Goal: Task Accomplishment & Management: Manage account settings

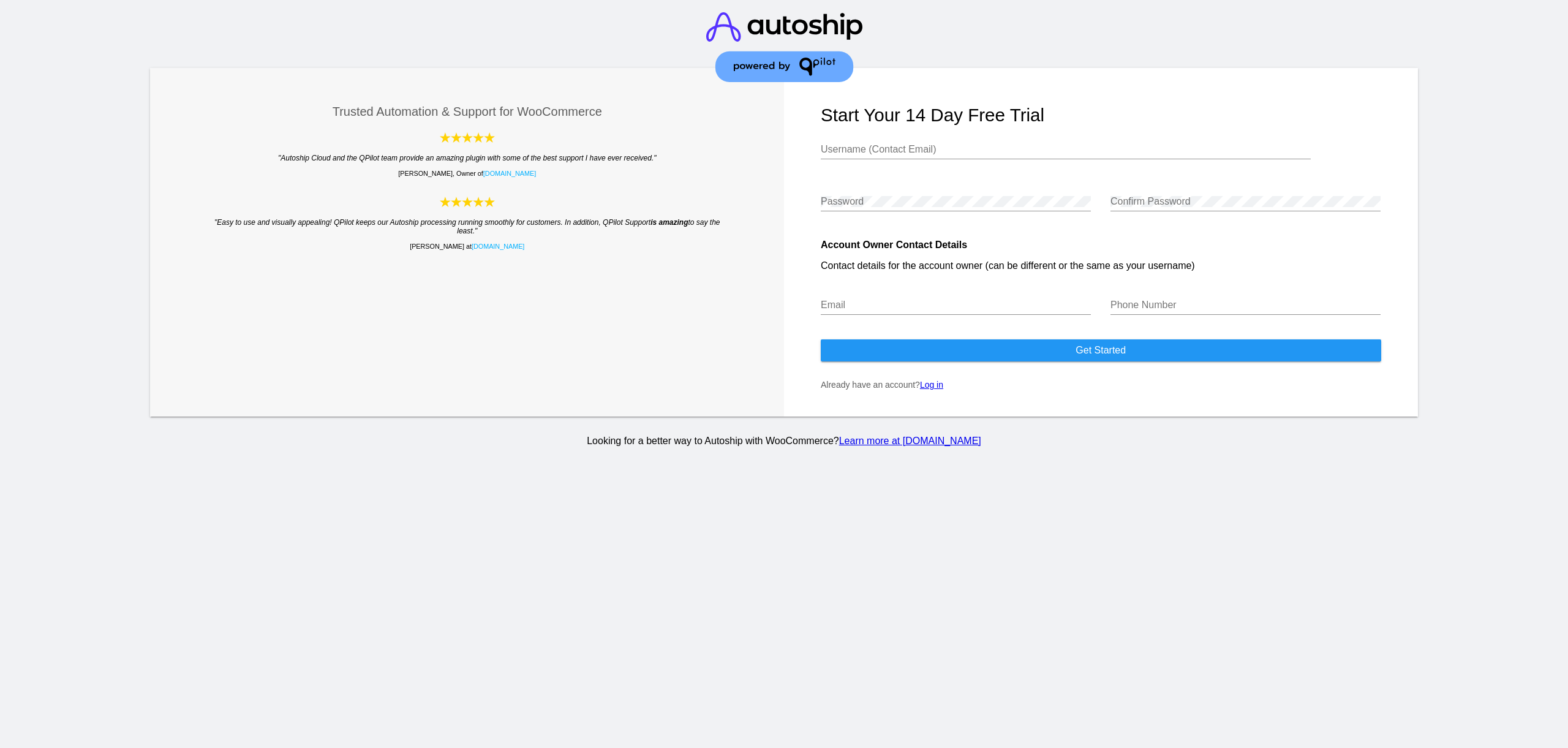
type input "[EMAIL_ADDRESS][DOMAIN_NAME]"
click at [934, 389] on link "Log in" at bounding box center [931, 385] width 23 height 10
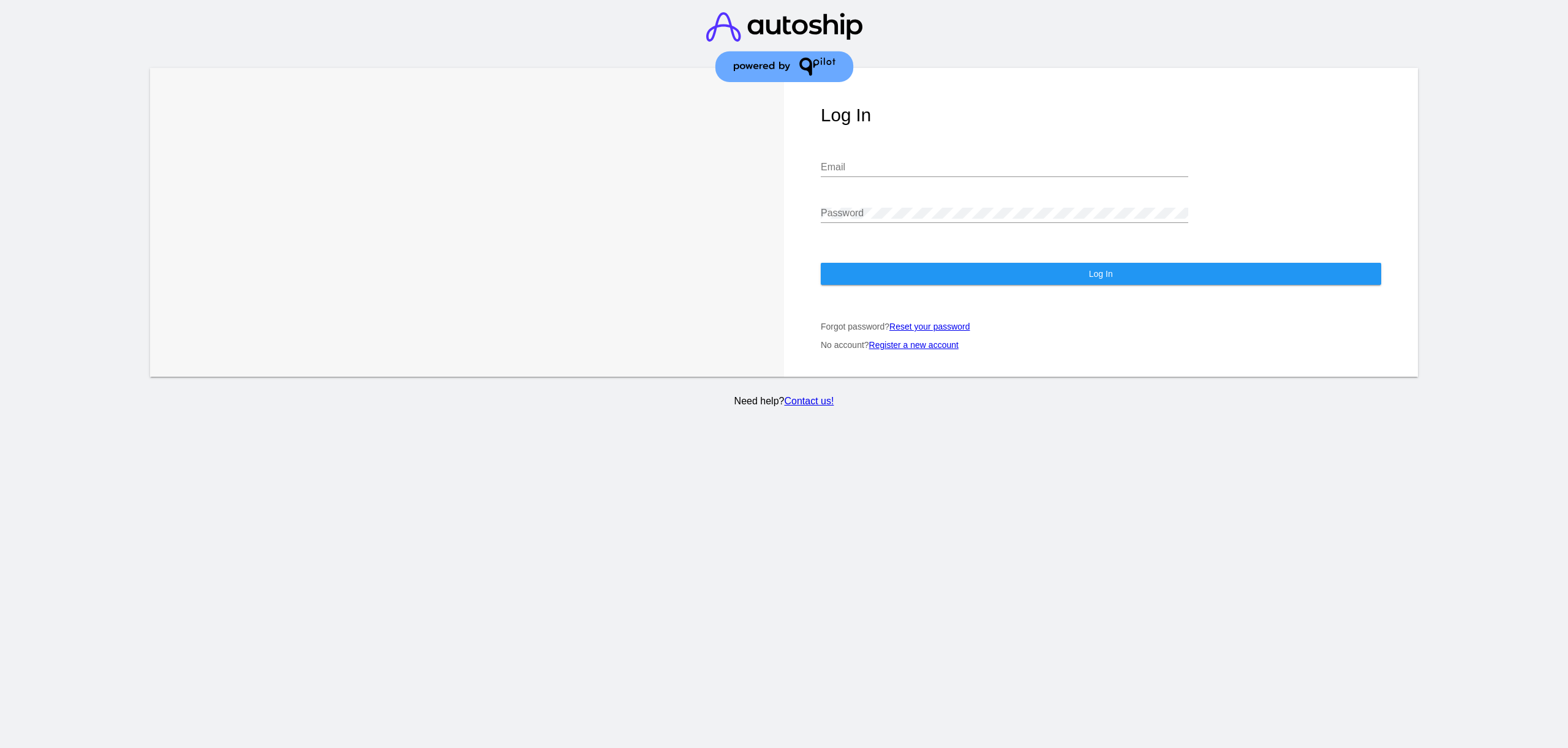
type input "hello@barftime.com.au"
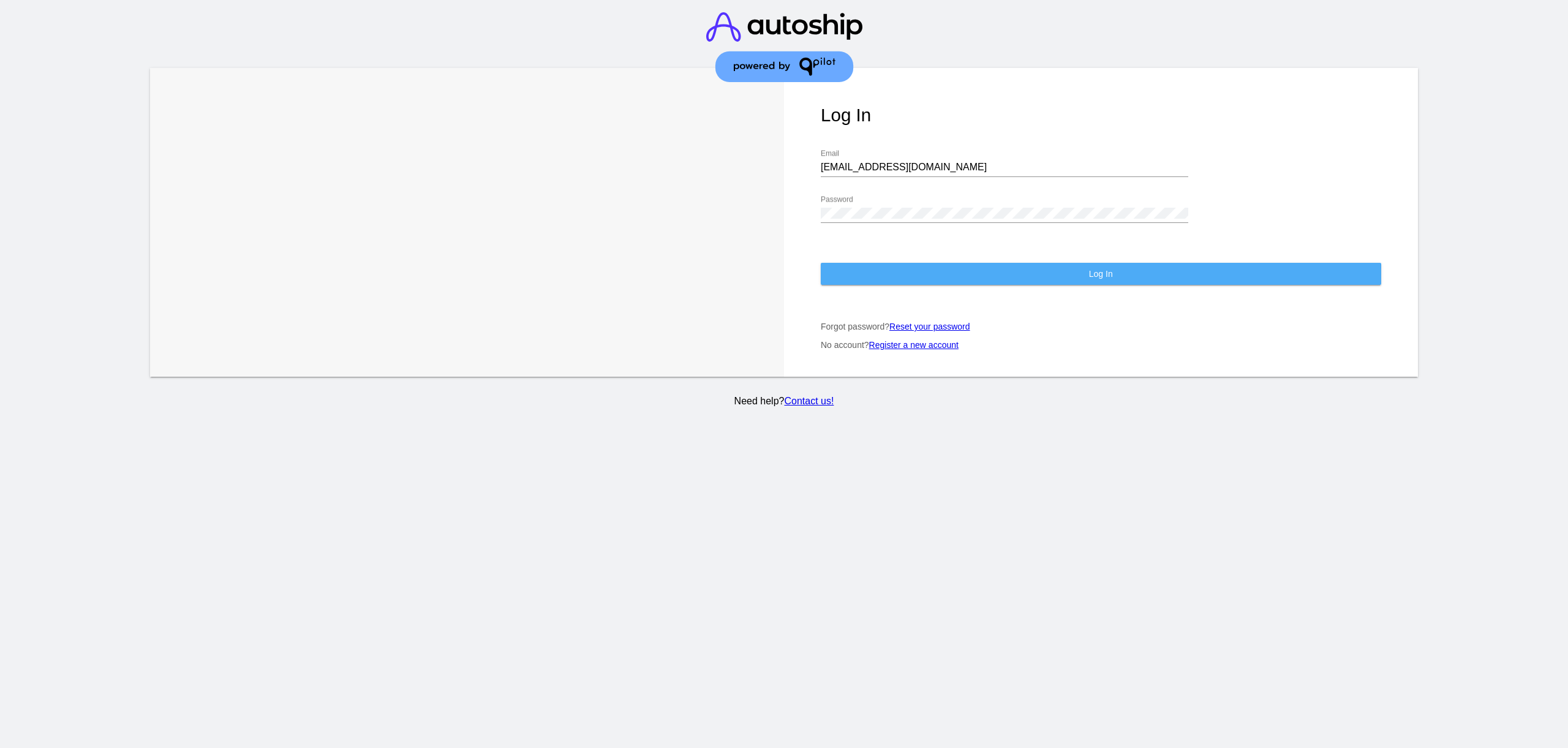
click at [918, 279] on button "Log In" at bounding box center [1101, 274] width 560 height 22
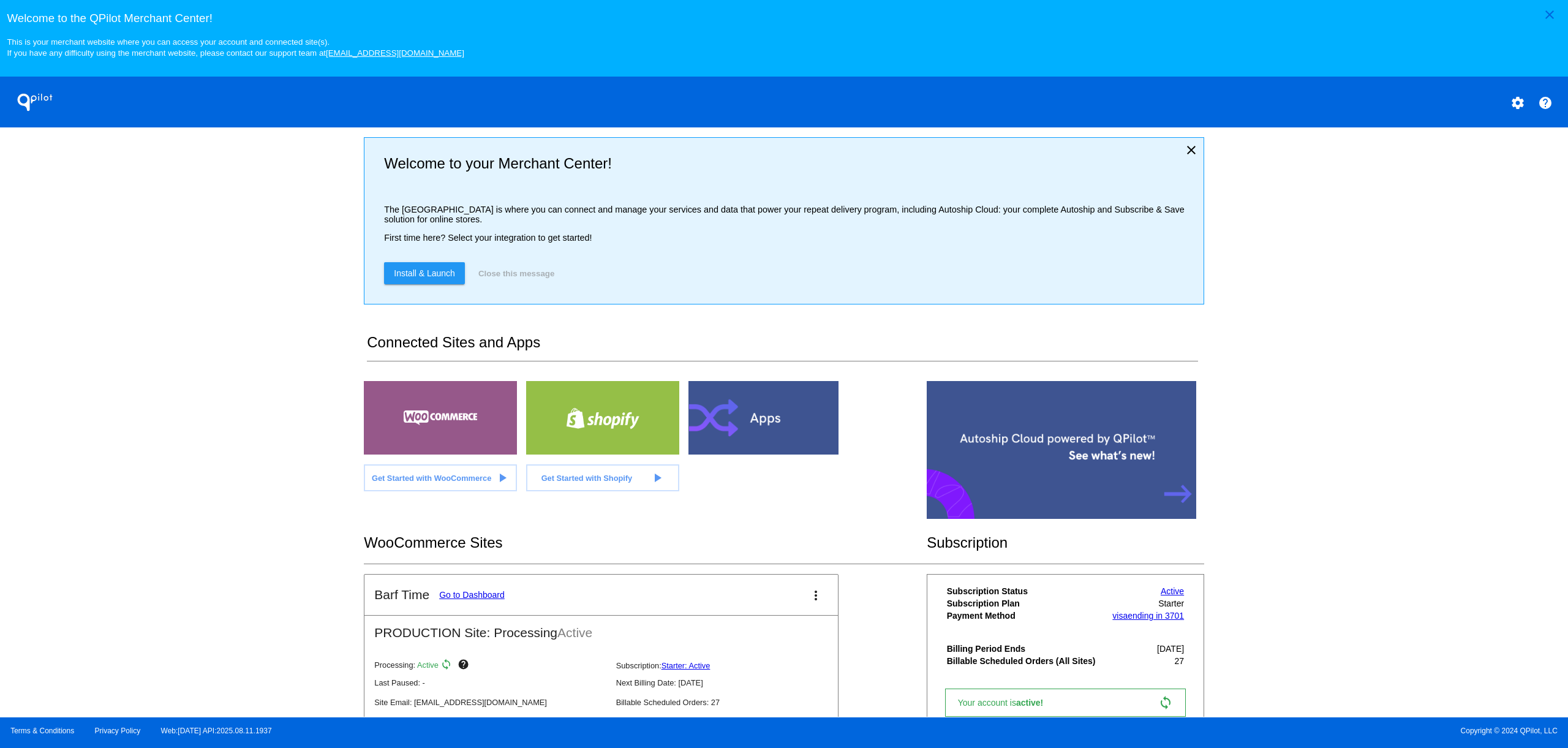
scroll to position [205, 0]
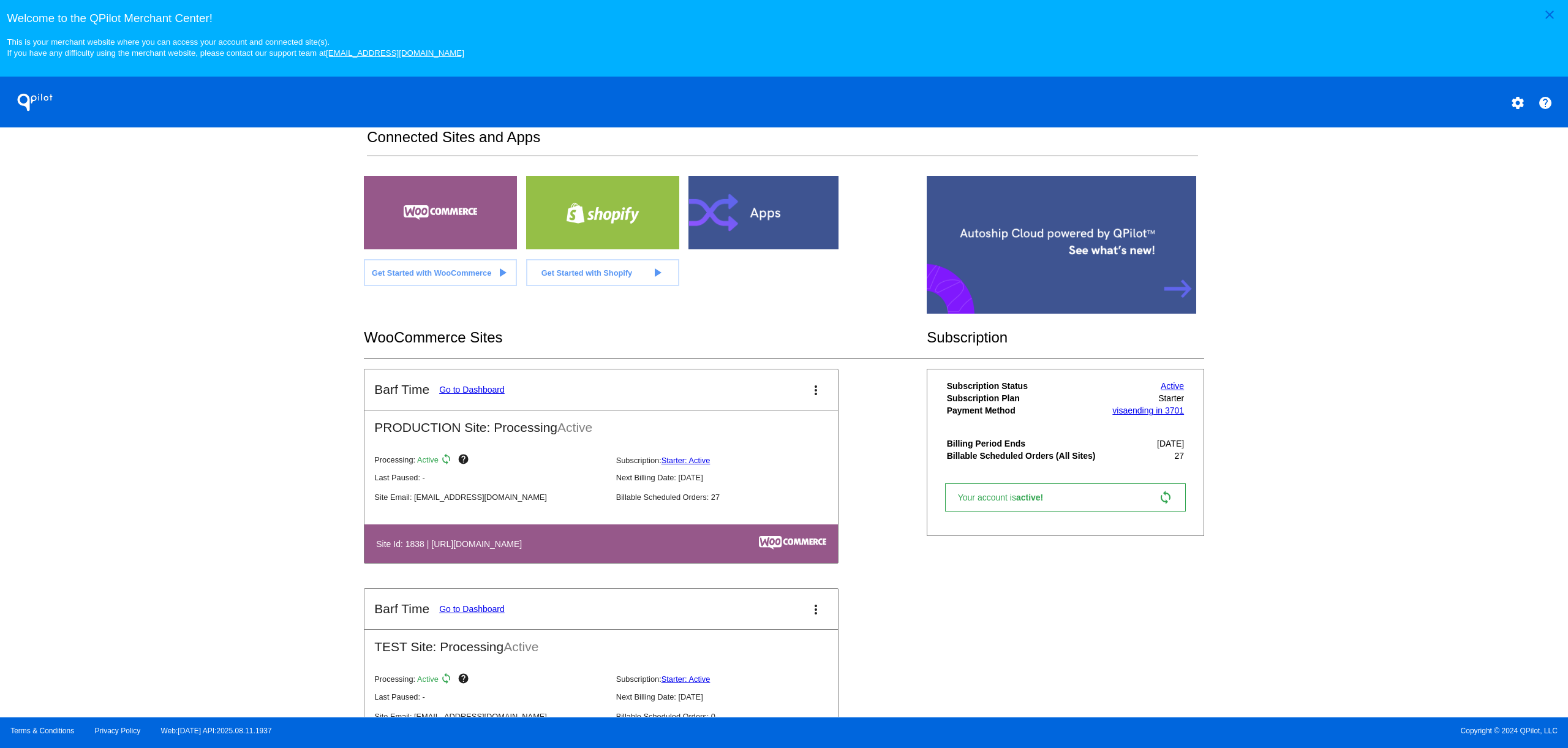
click at [477, 395] on link "Go to Dashboard" at bounding box center [471, 389] width 65 height 10
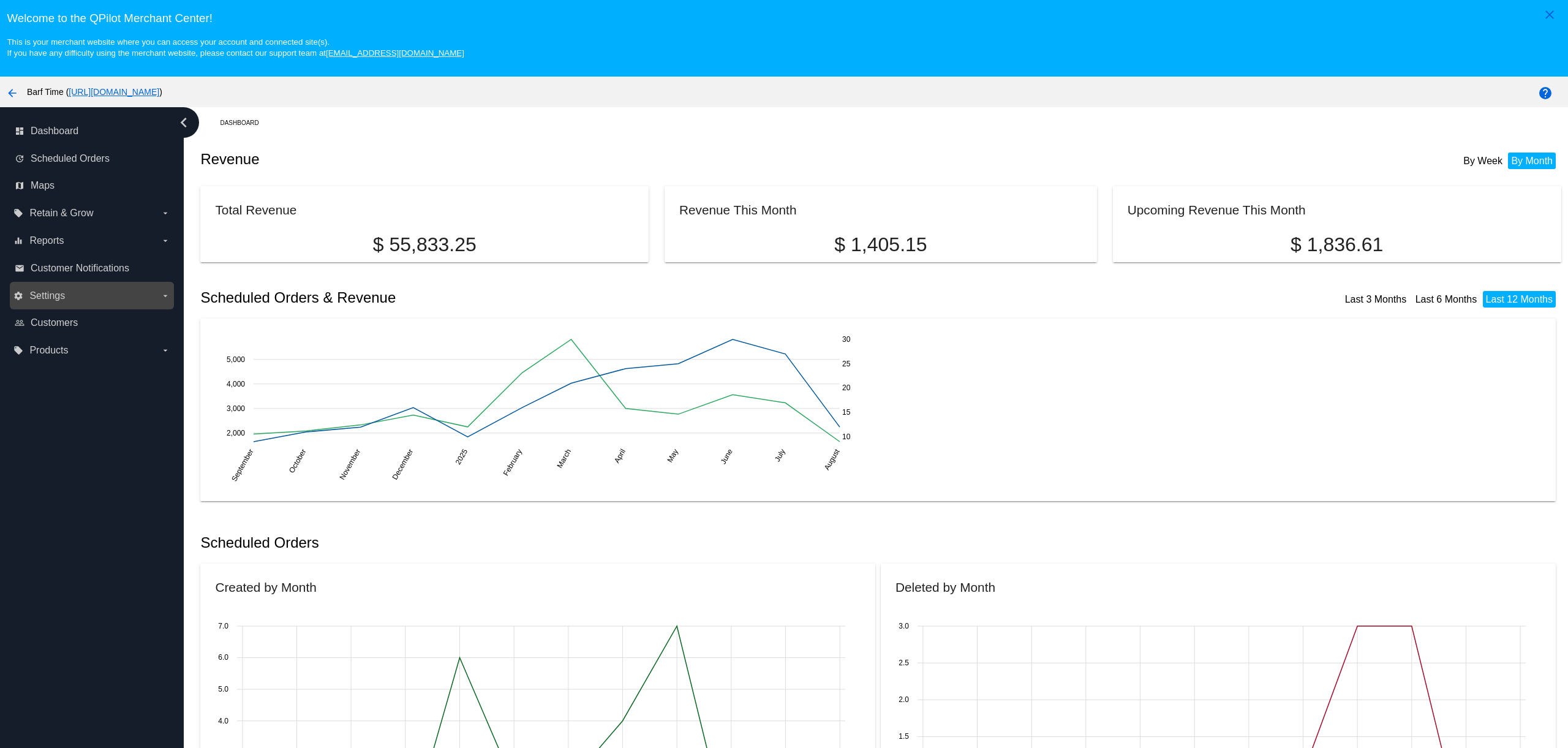
click at [56, 294] on span "Settings" at bounding box center [47, 296] width 35 height 11
click at [0, 0] on input "settings Settings arrow_drop_down" at bounding box center [0, 0] width 0 height 0
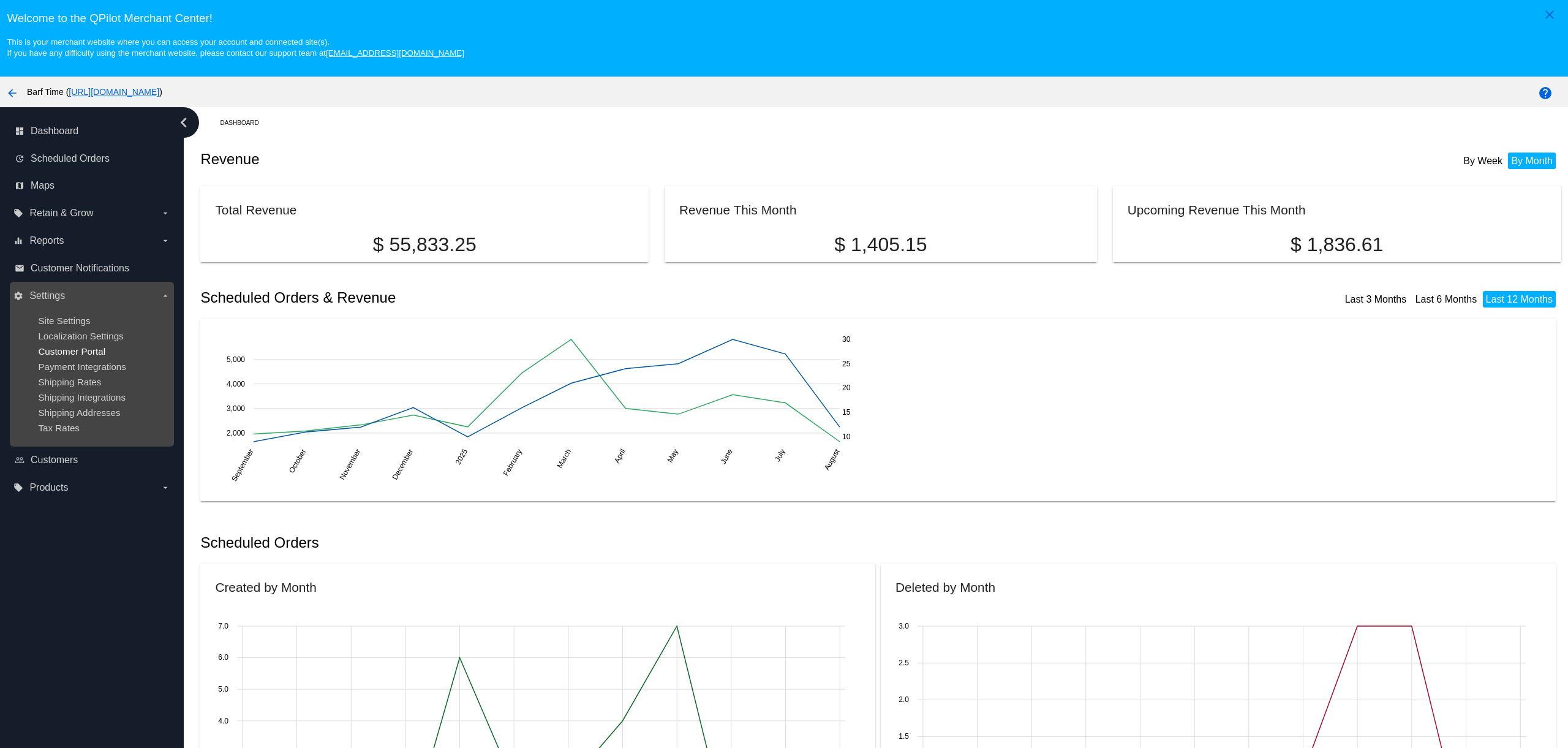
click at [71, 355] on span "Customer Portal" at bounding box center [71, 351] width 67 height 10
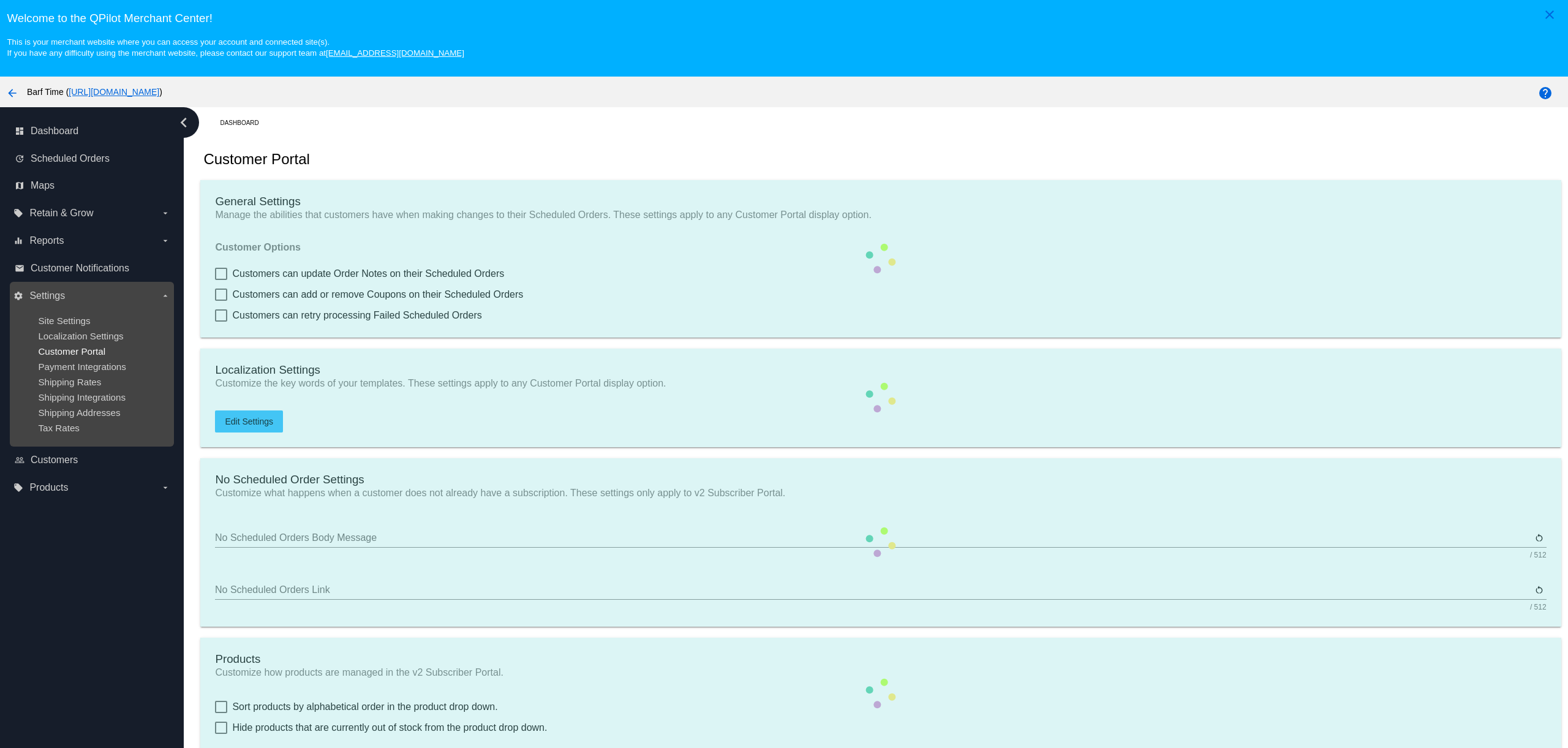
checkbox input "true"
type input "Create a Subscription"
type input "https://barftime.com.au//my-account/scheduled-orders//?action=create-scheduled-…"
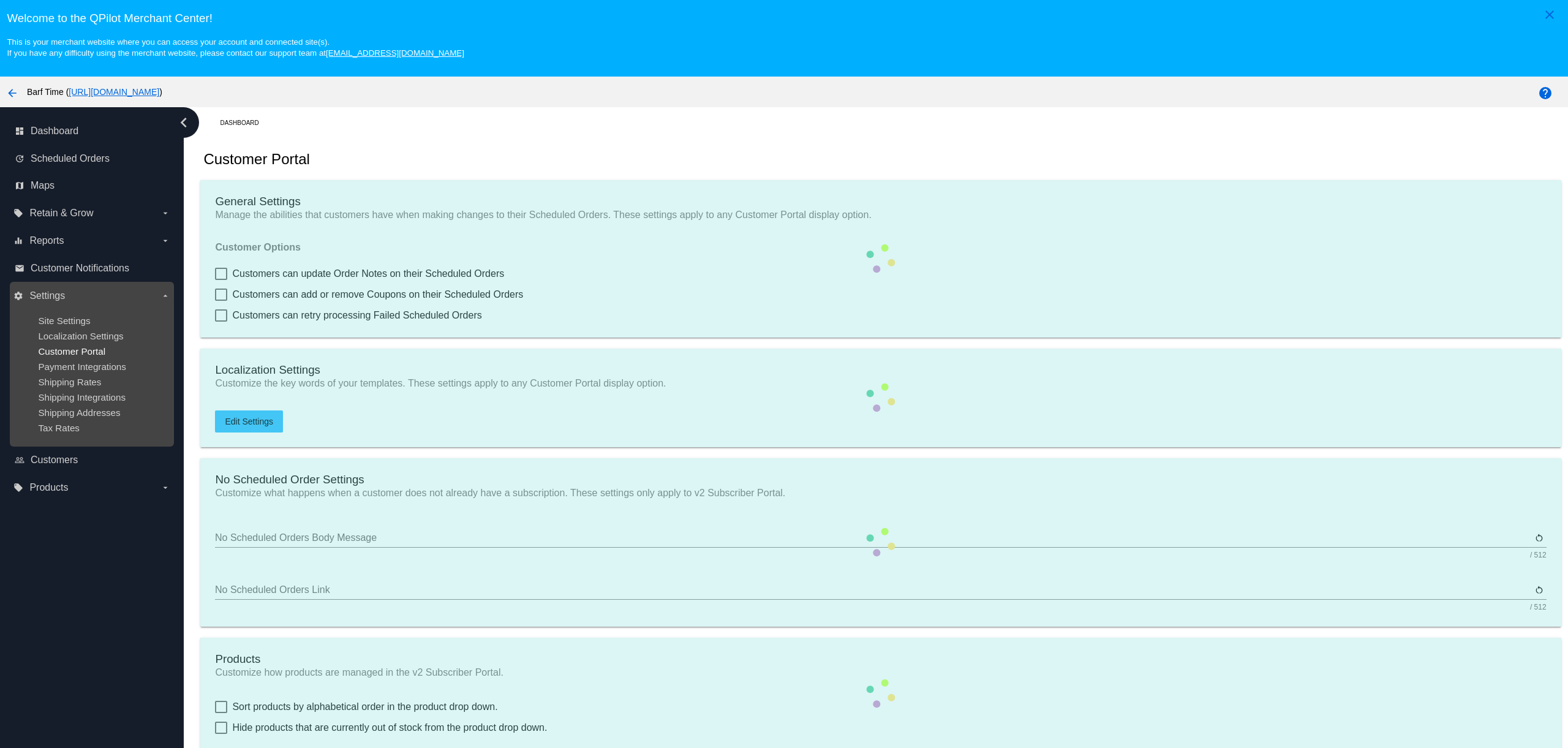
checkbox input "true"
type input "1"
type input "20"
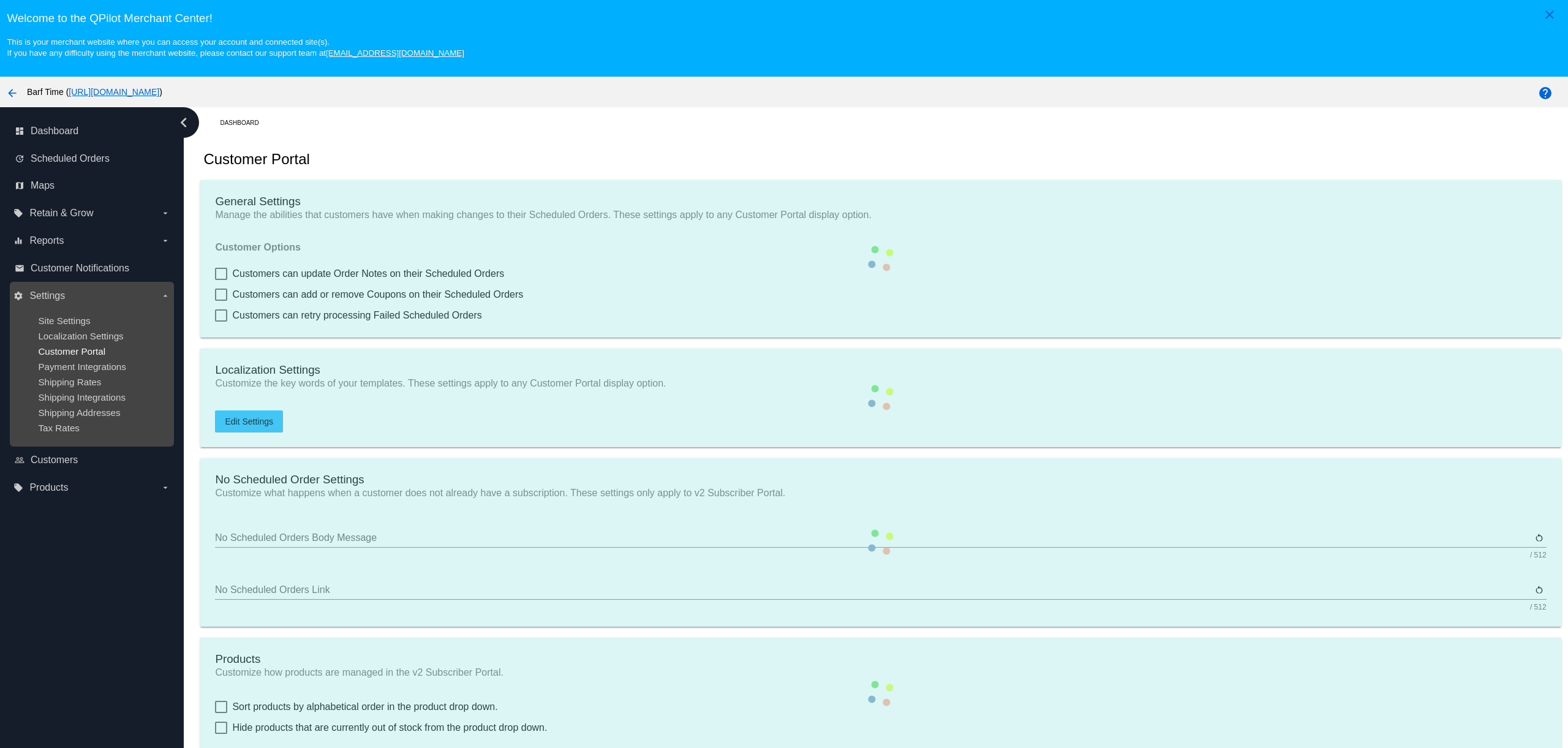
type input "500"
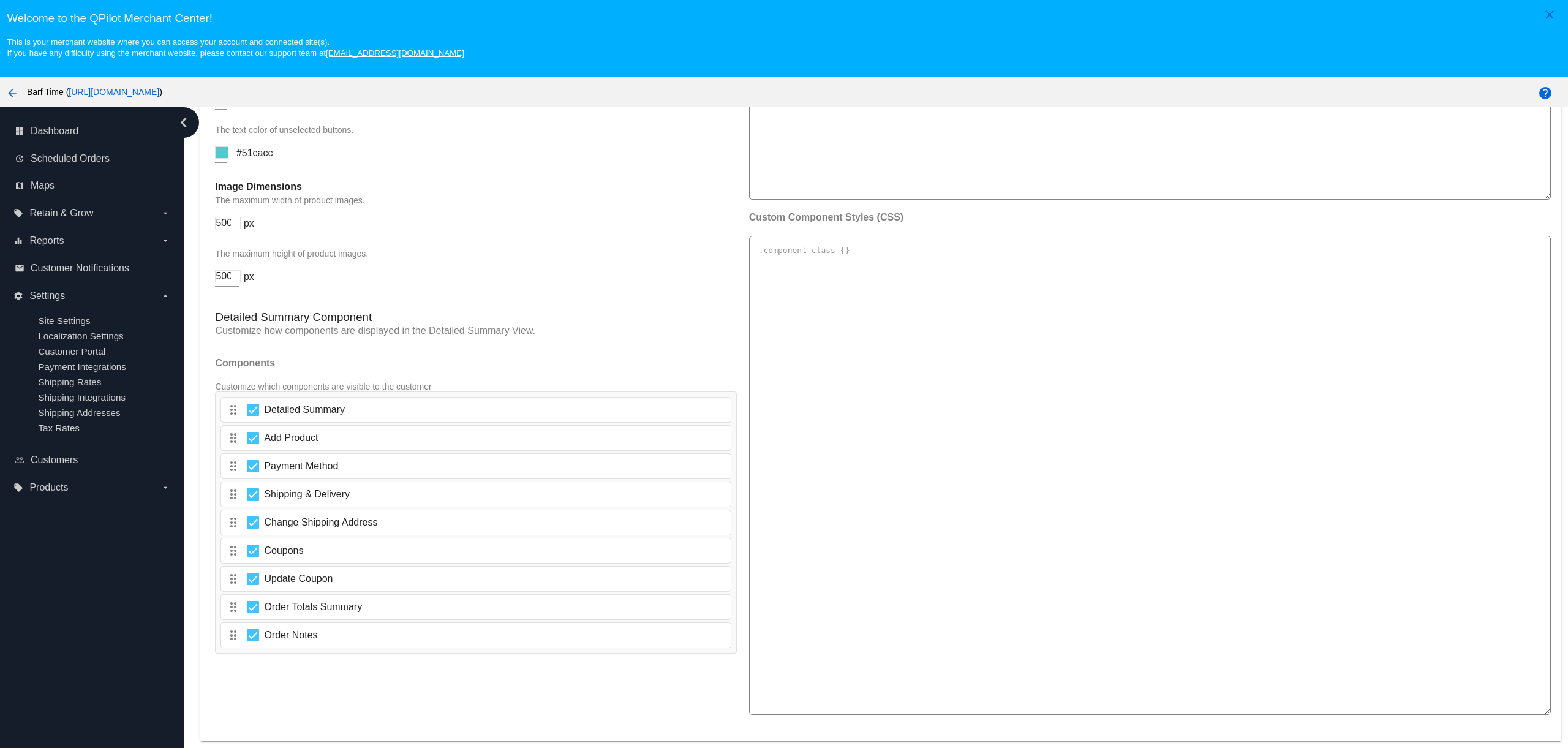
scroll to position [1835, 0]
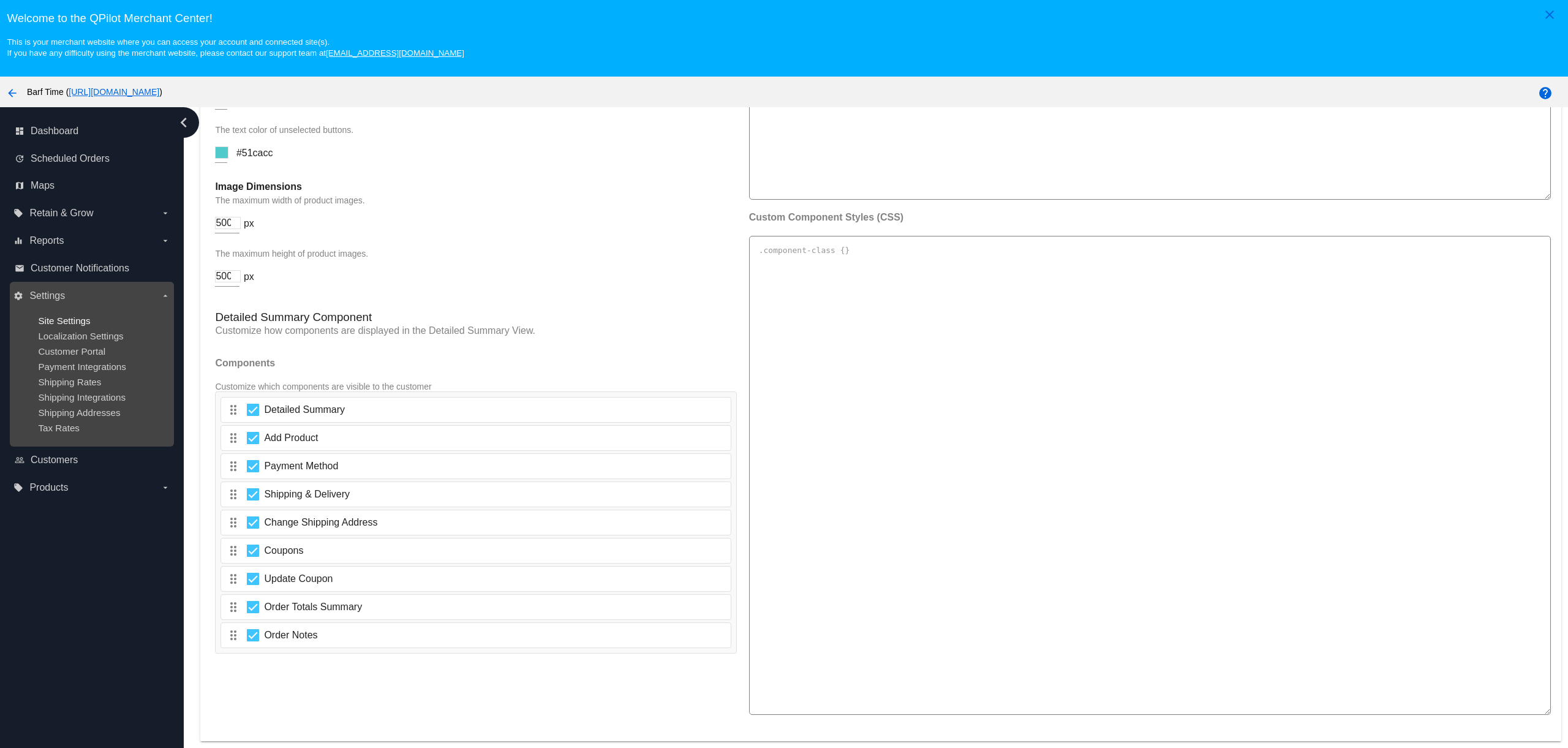
click at [86, 321] on span "Site Settings" at bounding box center [64, 320] width 52 height 10
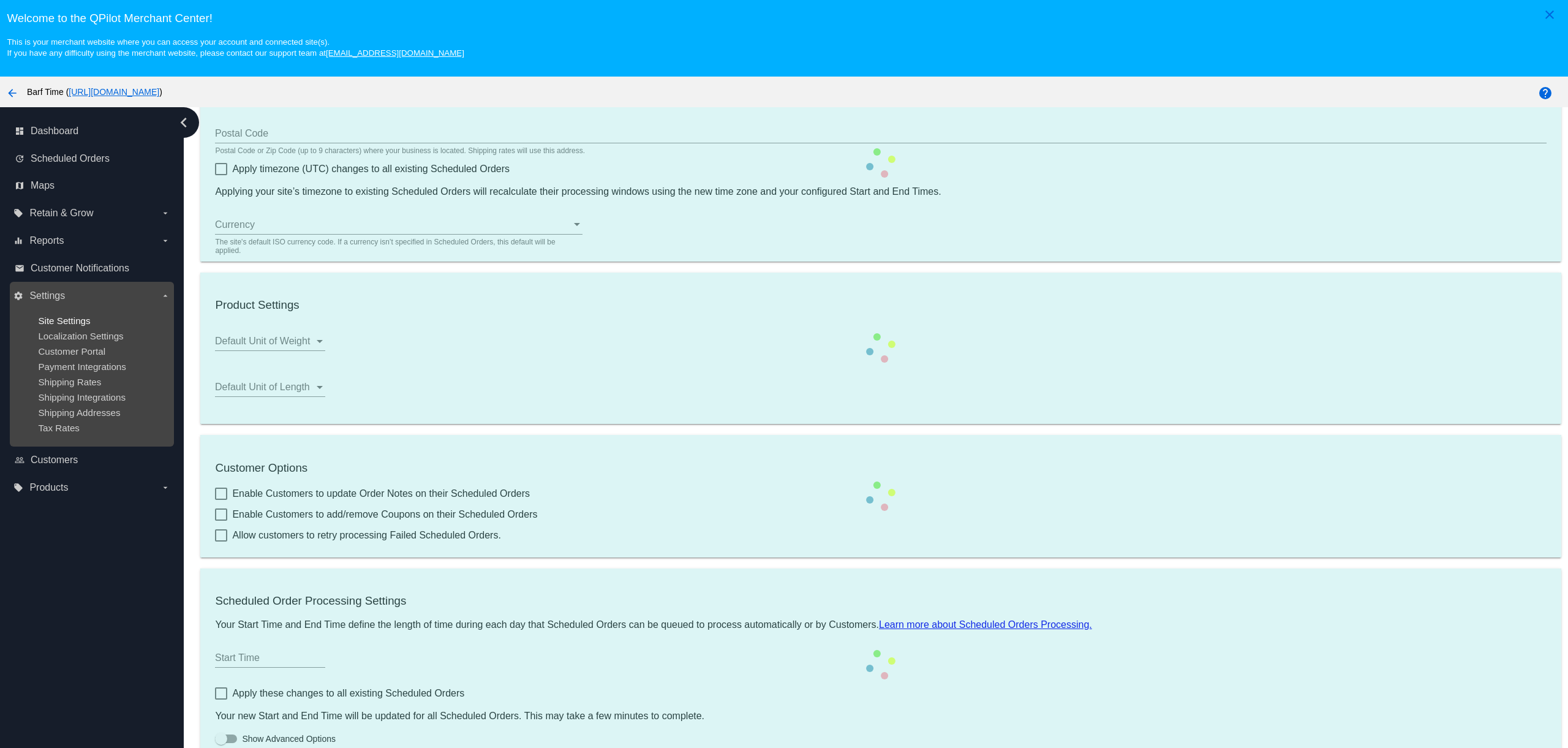
scroll to position [123, 0]
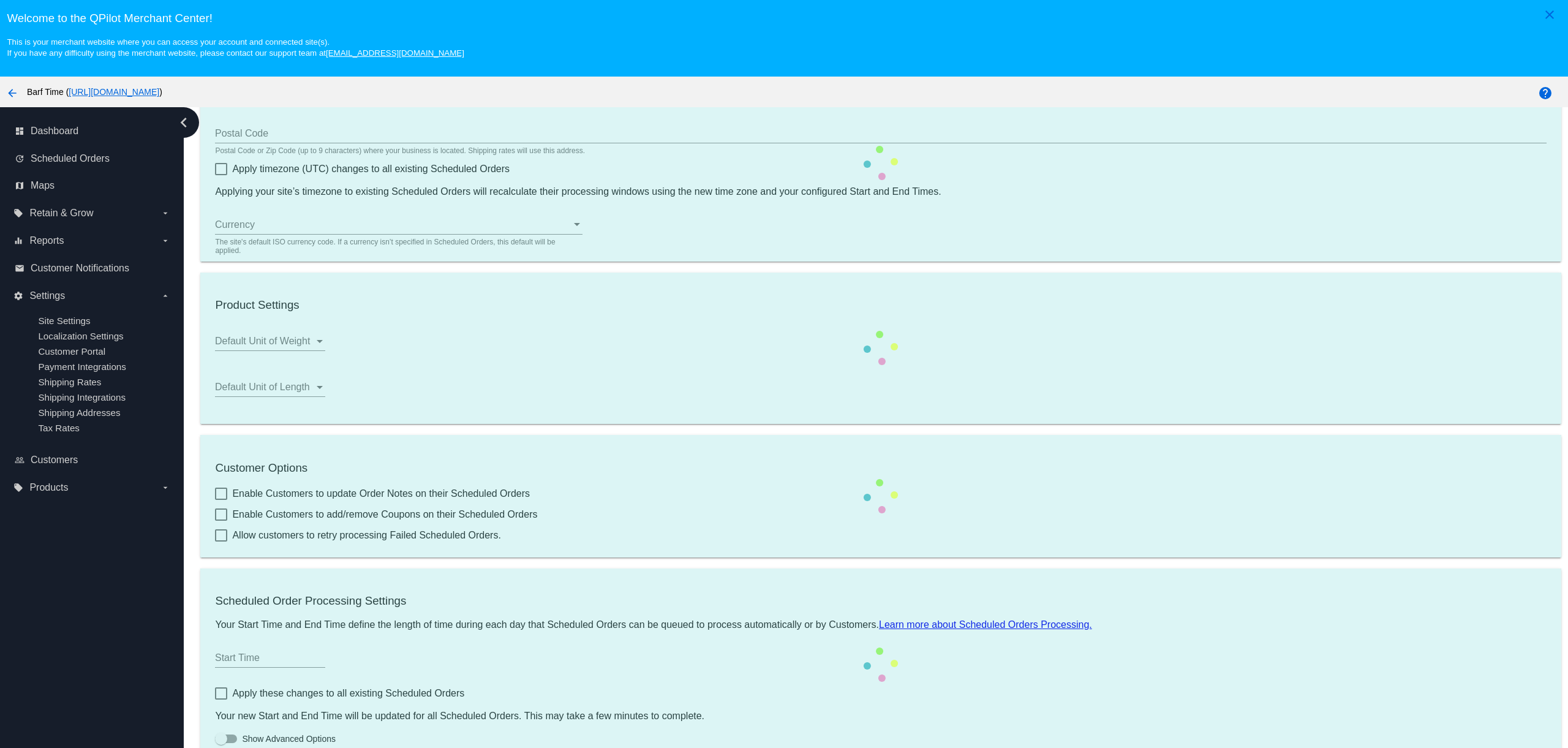
type input "4113"
checkbox input "true"
type input "06:00"
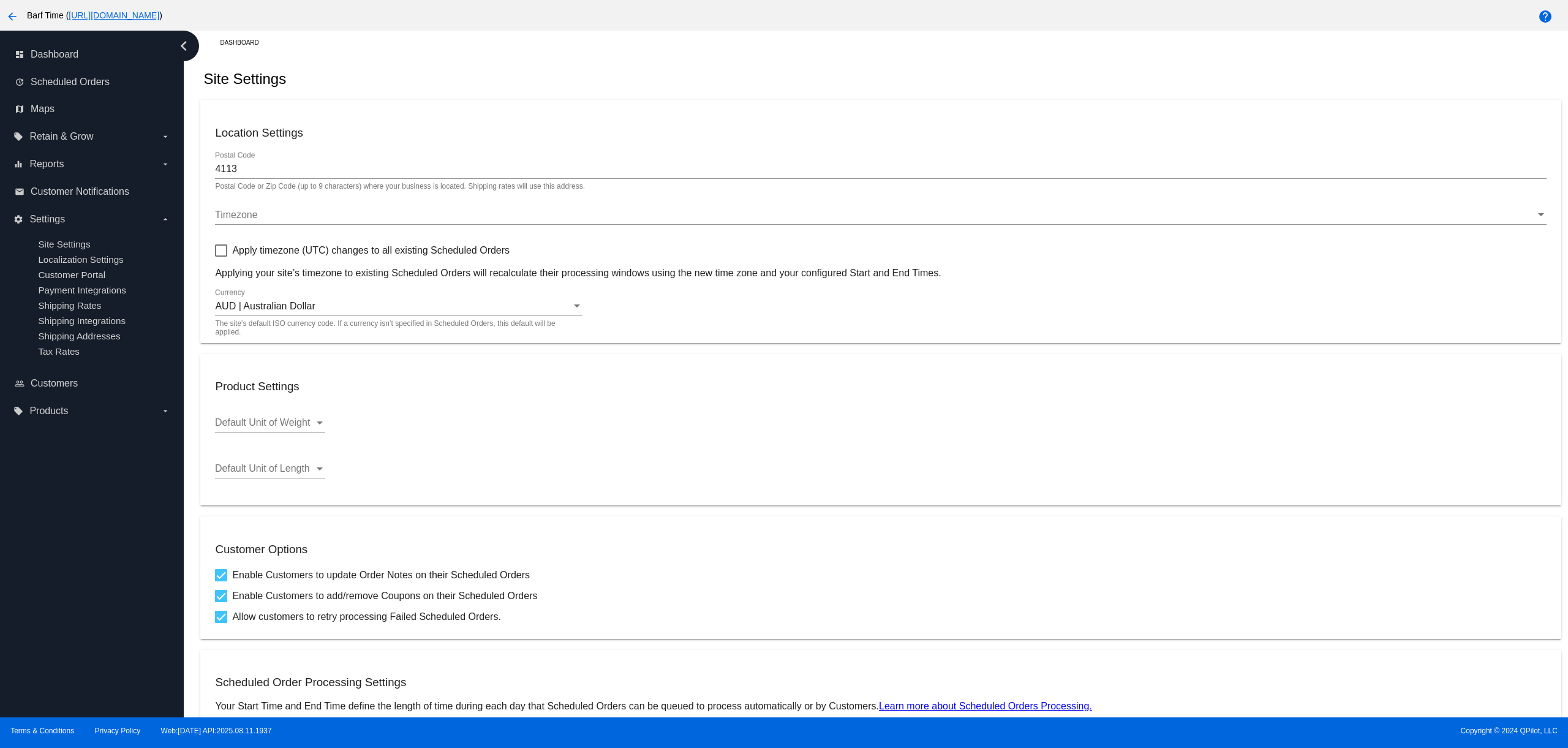
scroll to position [0, 0]
click at [265, 219] on div "Timezone" at bounding box center [874, 219] width 1320 height 11
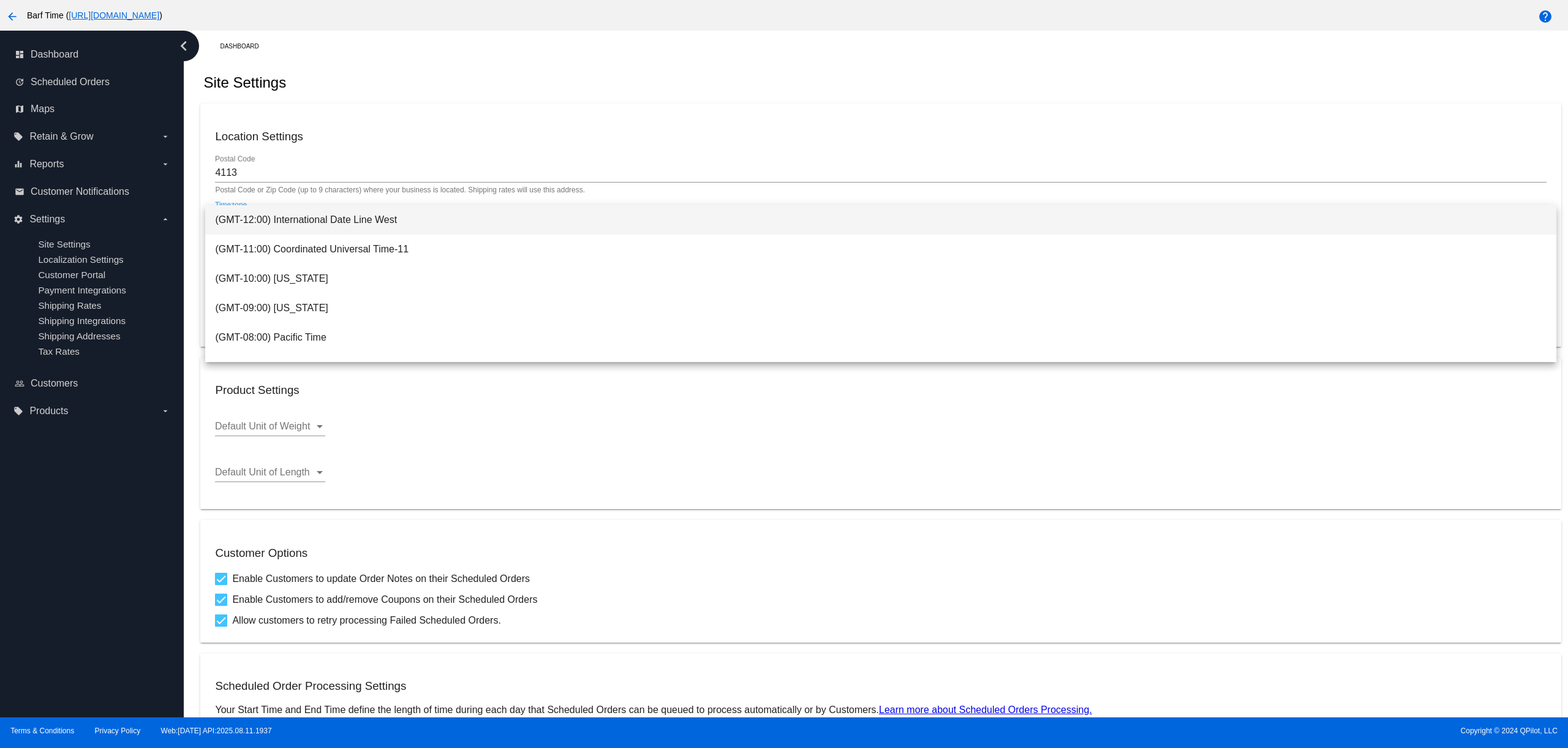
click at [358, 105] on div at bounding box center [784, 374] width 1568 height 748
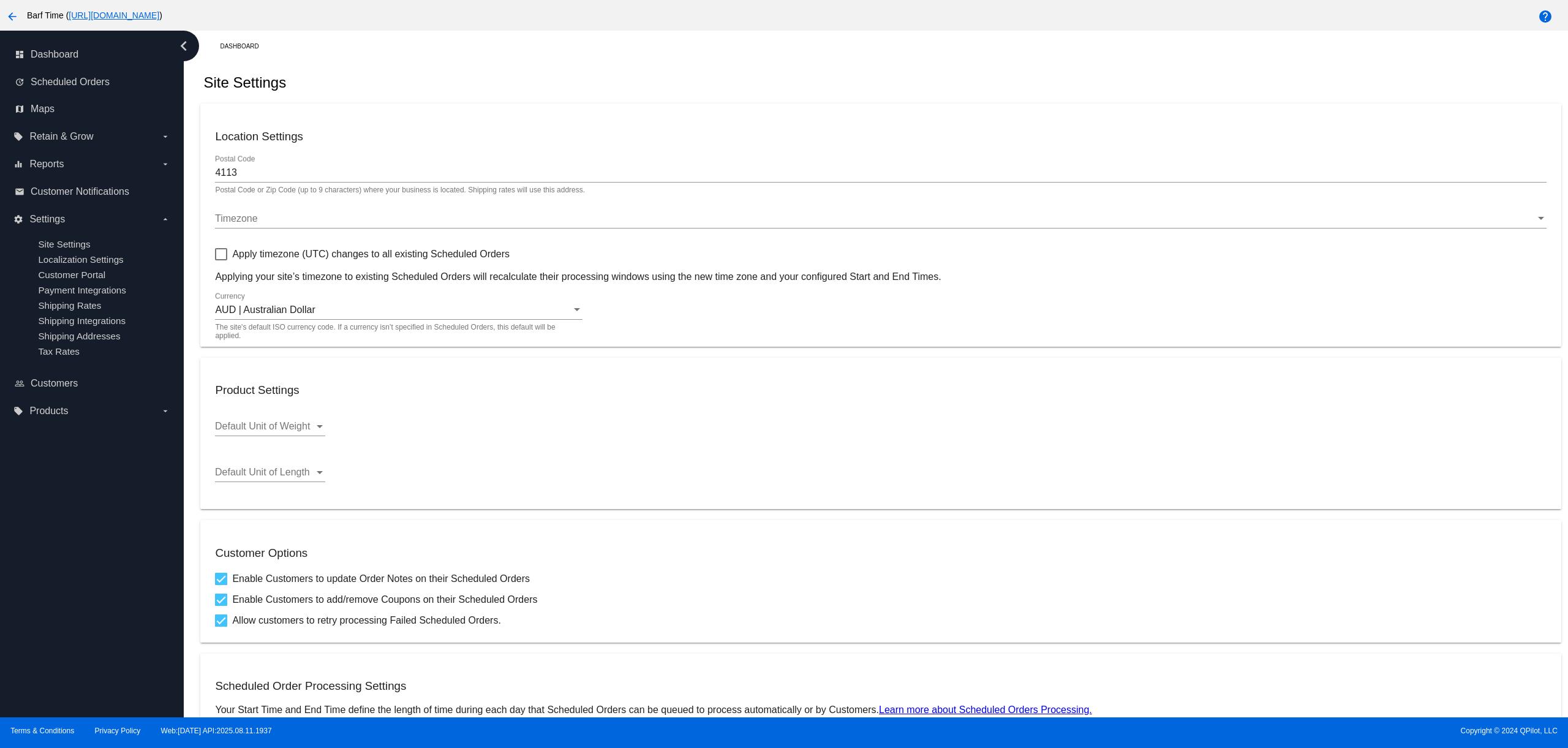
click at [310, 215] on div "Timezone" at bounding box center [874, 219] width 1320 height 11
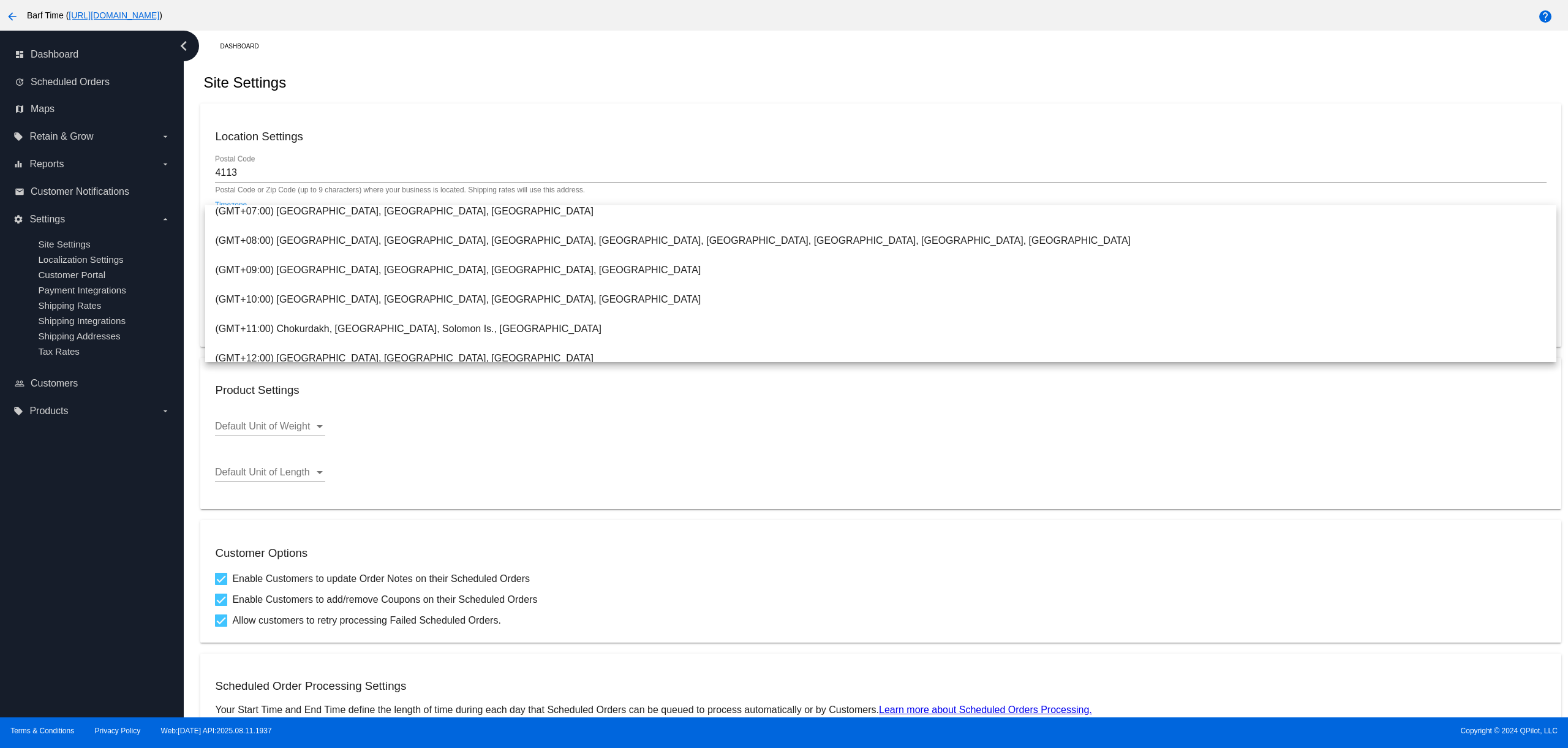
scroll to position [575, 0]
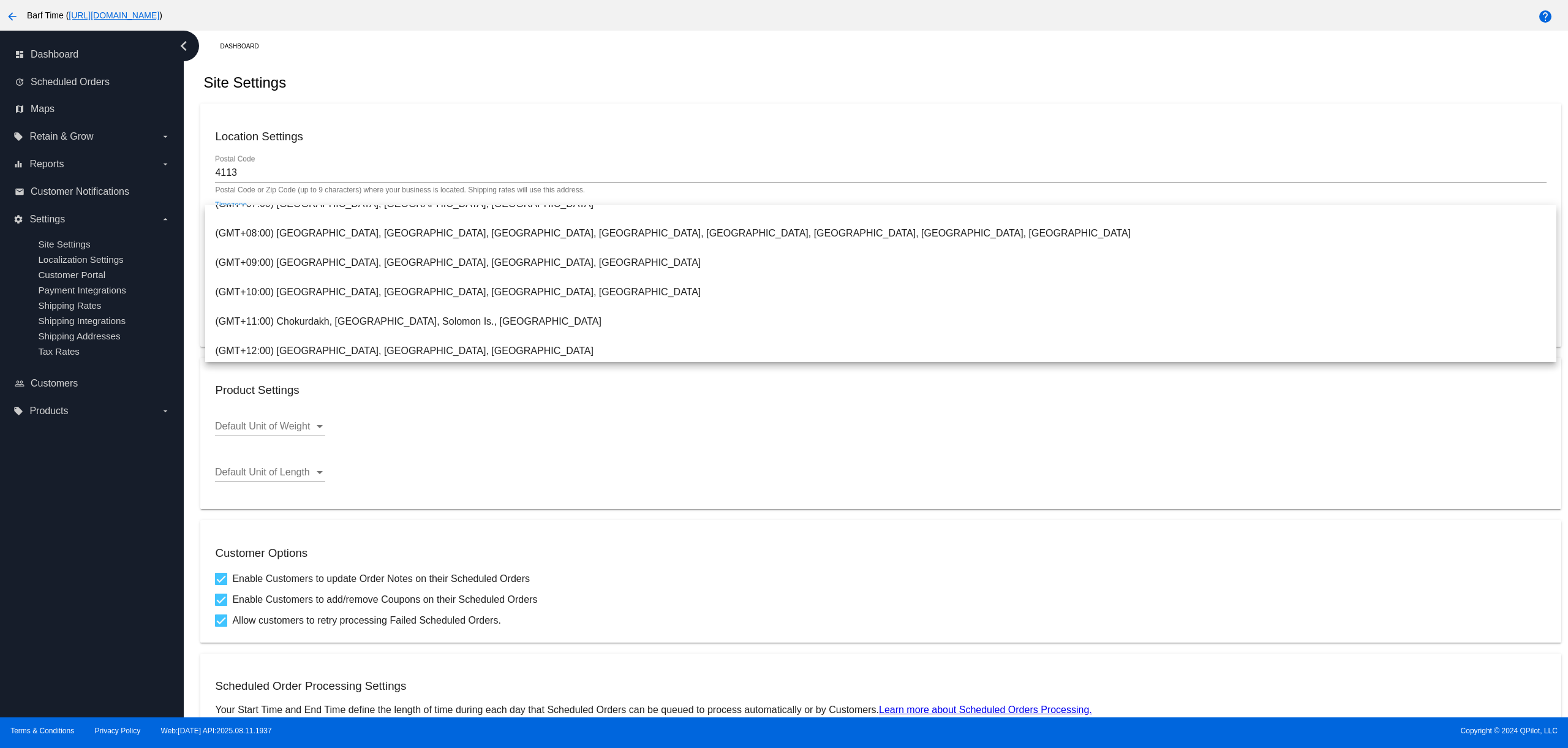
click at [412, 53] on div at bounding box center [784, 374] width 1568 height 748
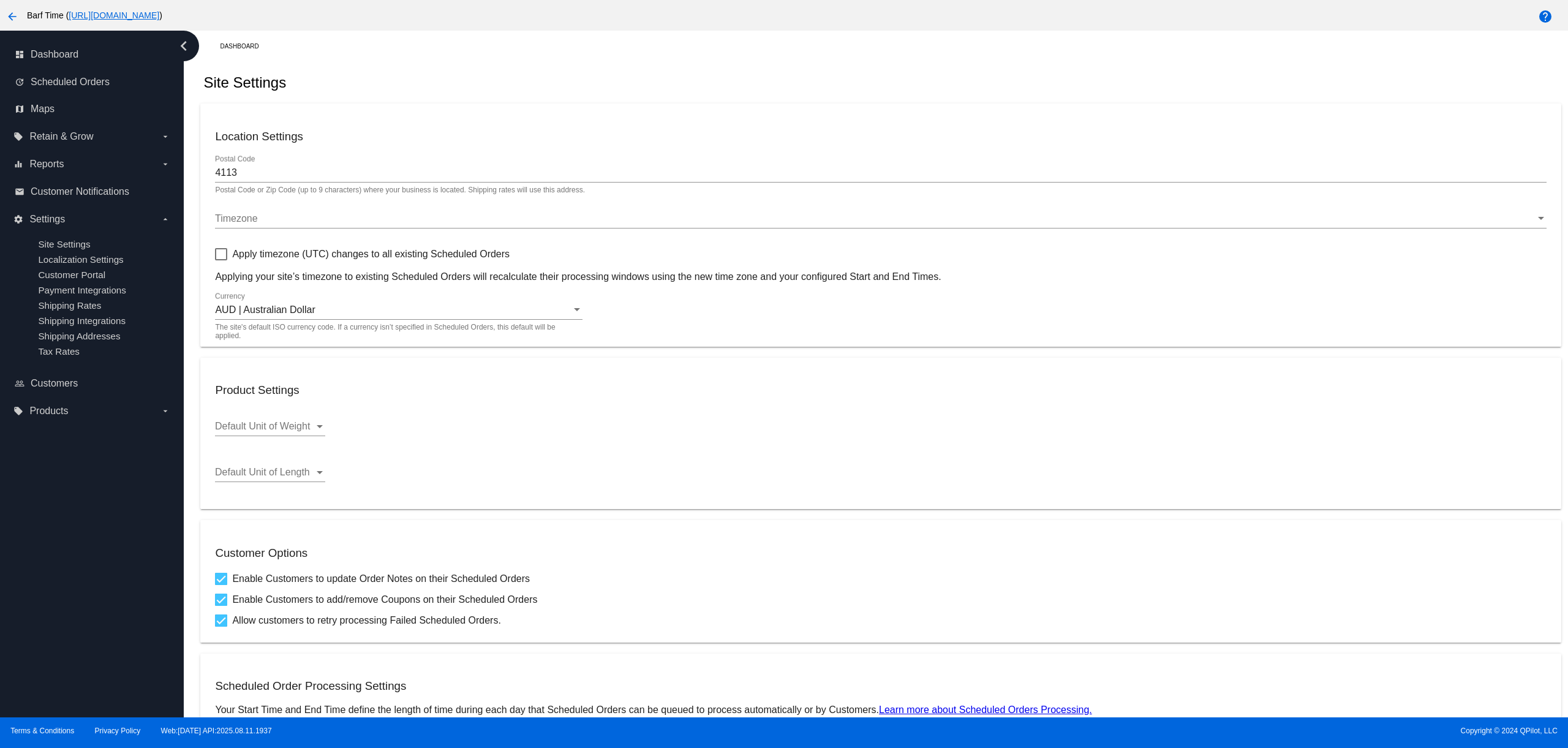
click at [412, 53] on div "Dashboard" at bounding box center [890, 46] width 1340 height 19
click at [68, 413] on label "local_offer Products arrow_drop_down" at bounding box center [92, 410] width 156 height 20
click at [0, 0] on input "local_offer Products arrow_drop_down" at bounding box center [0, 0] width 0 height 0
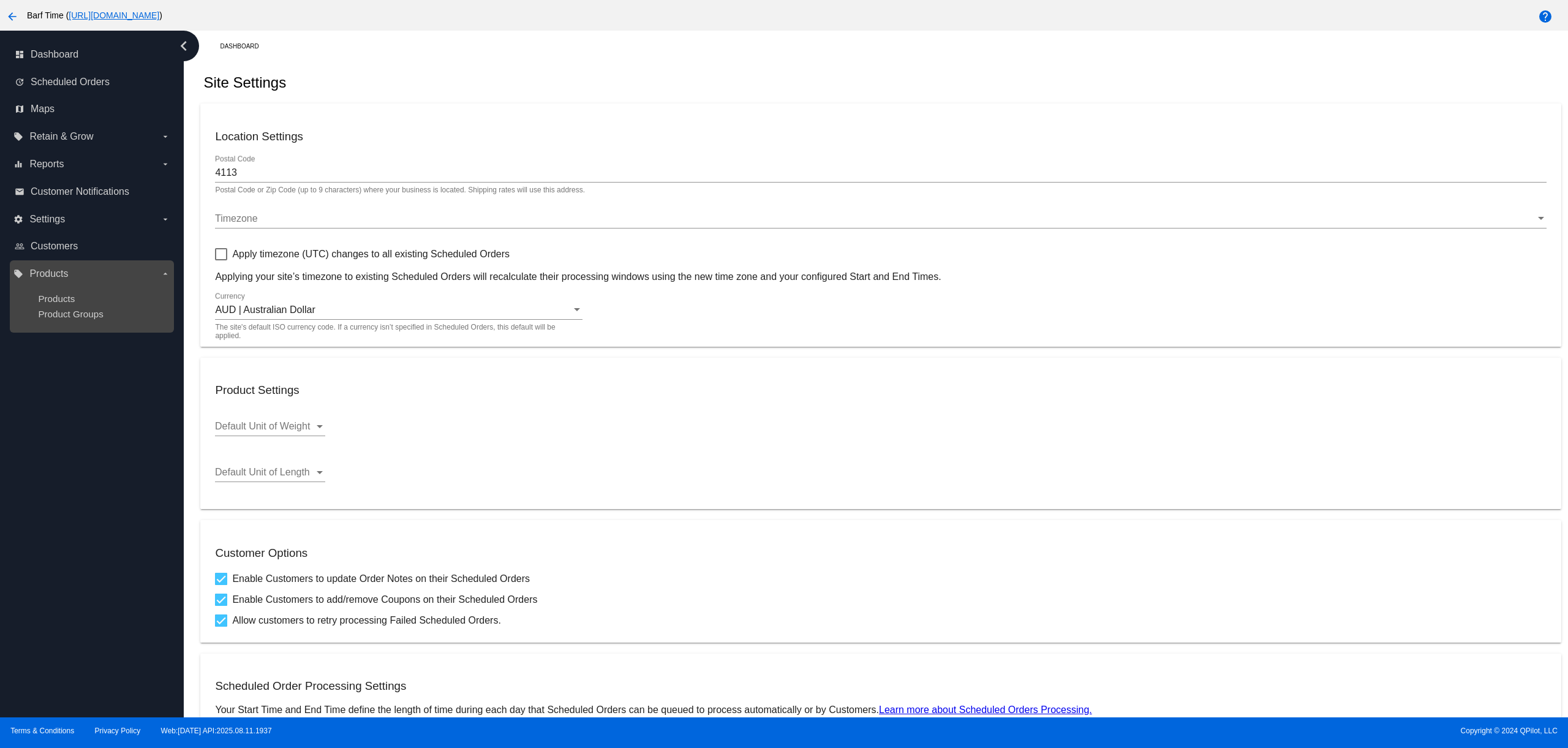
click at [78, 264] on label "local_offer Products arrow_drop_down" at bounding box center [92, 274] width 156 height 20
click at [0, 0] on input "local_offer Products arrow_drop_down" at bounding box center [0, 0] width 0 height 0
click at [7, 16] on mat-icon "arrow_back" at bounding box center [12, 17] width 15 height 15
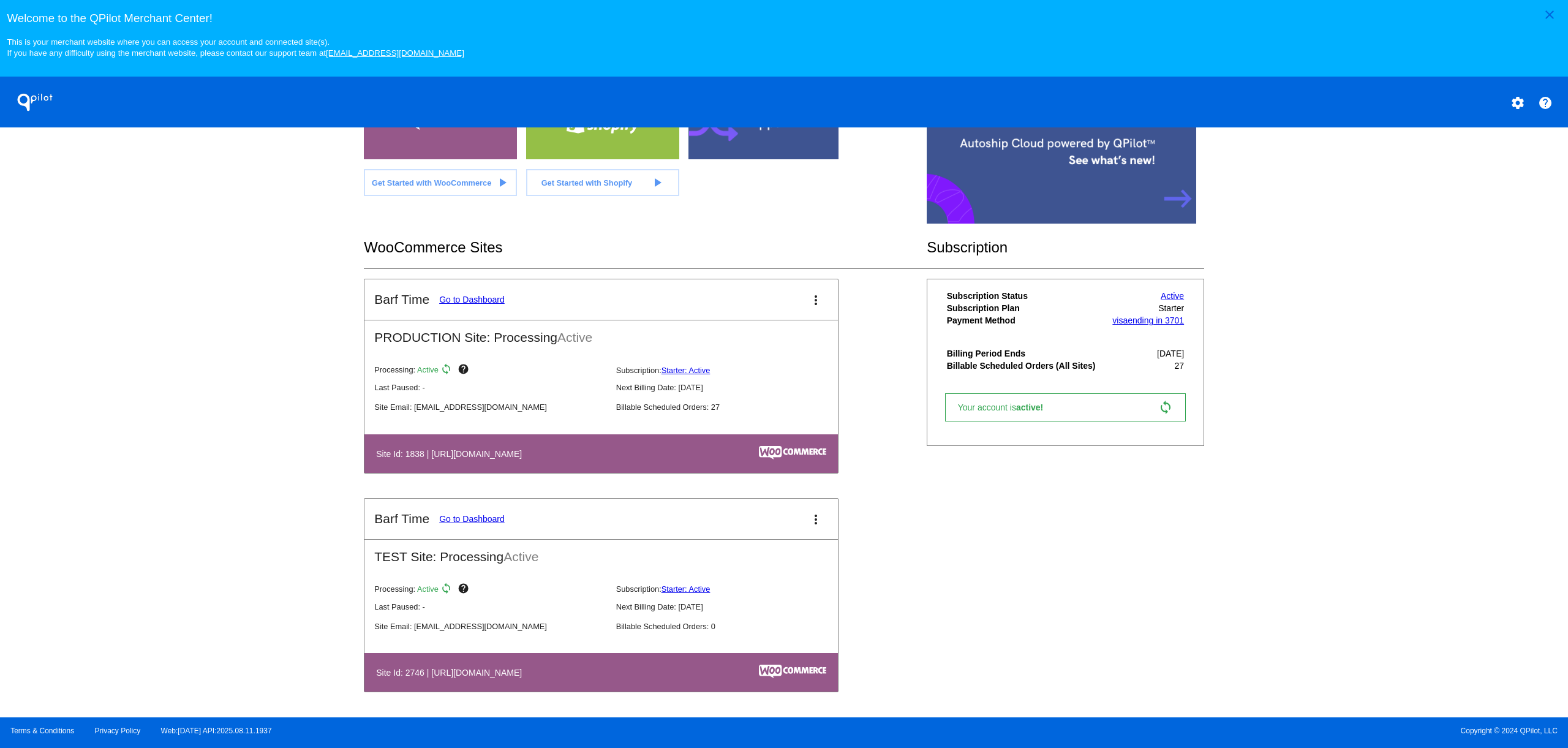
scroll to position [192, 0]
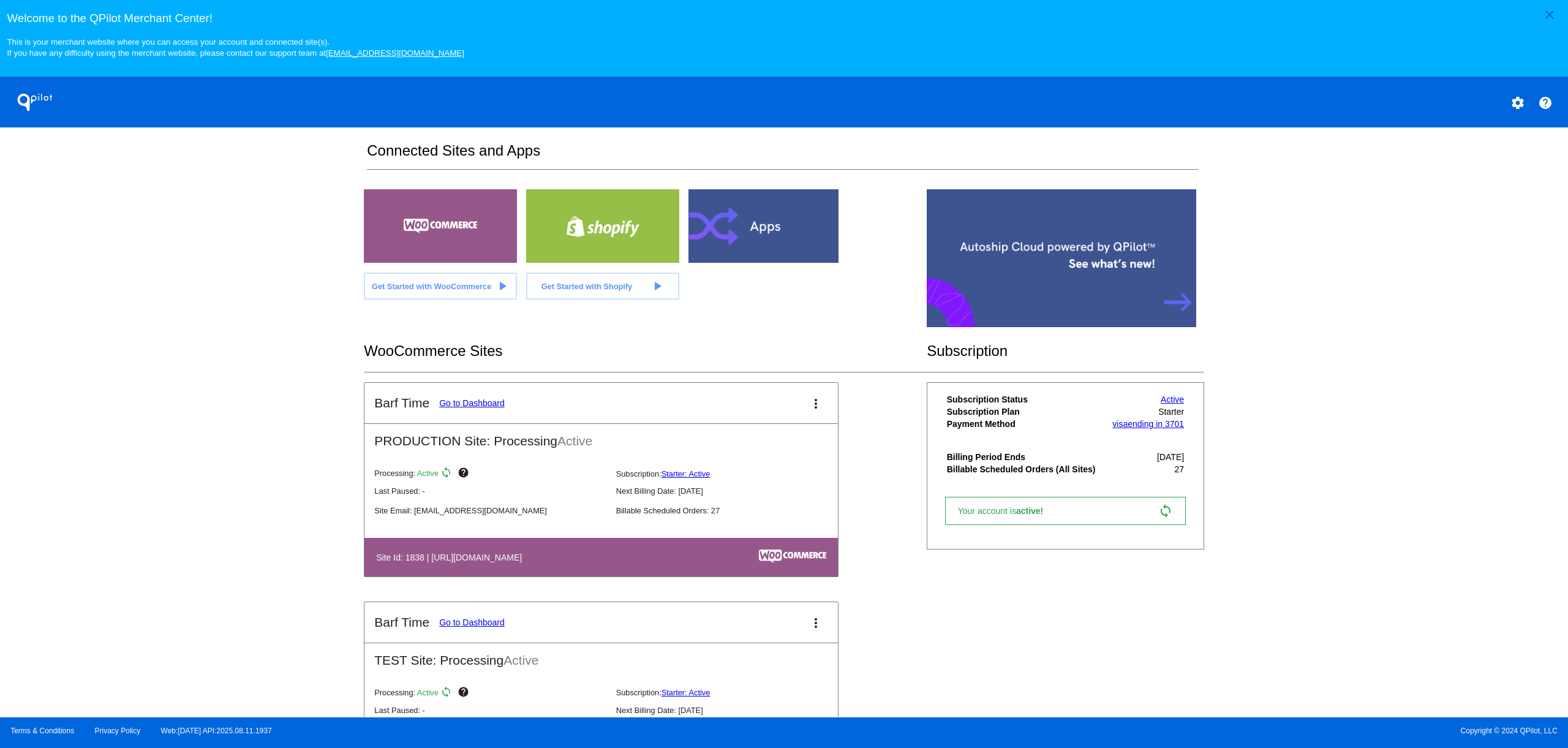
click at [817, 411] on mat-icon "more_vert" at bounding box center [816, 404] width 15 height 15
click at [779, 443] on link "edit edit" at bounding box center [772, 445] width 114 height 29
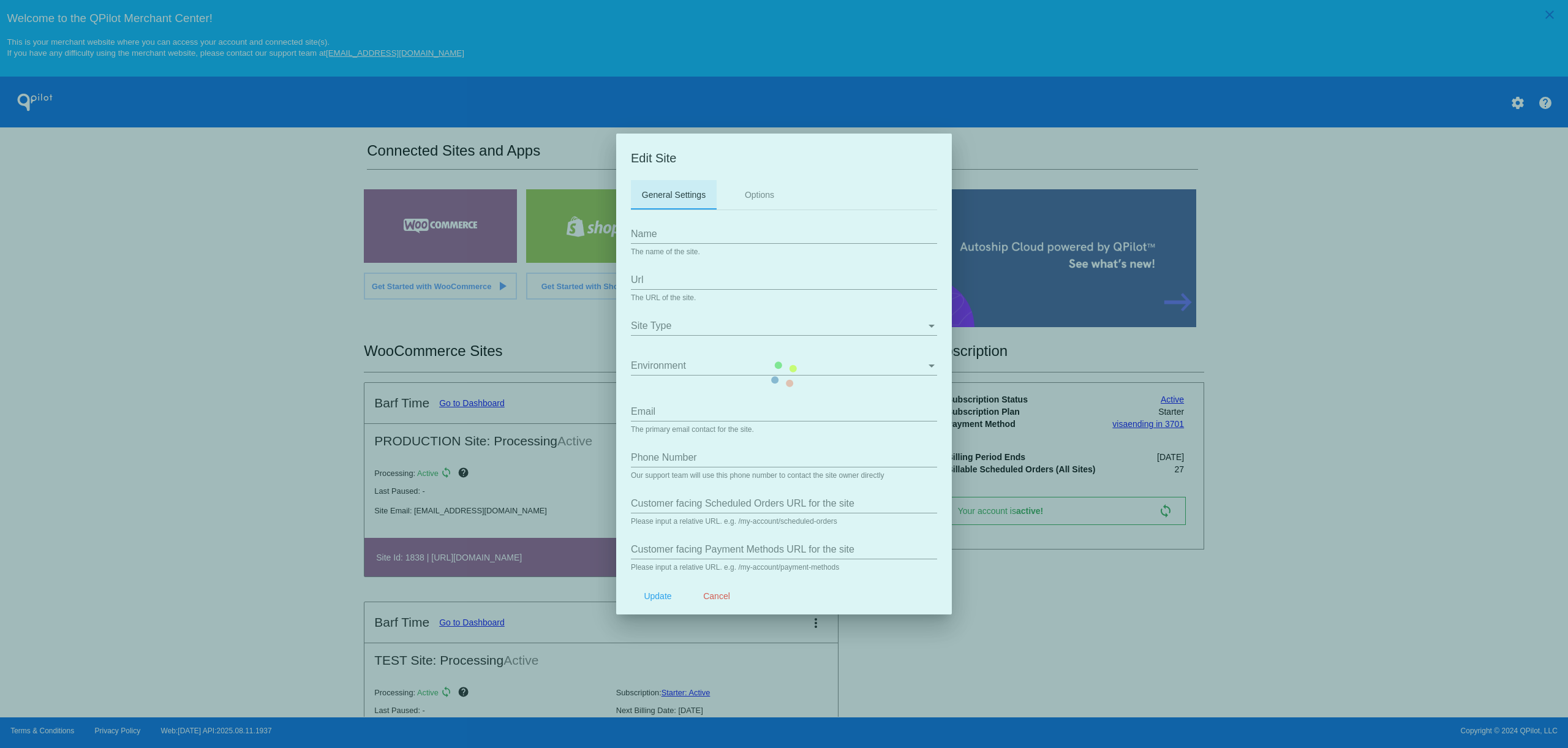
type input "Barf Time"
type input "https://barftime.com.au"
type input "digital@awedience.com.au"
type input "+61402832682"
type input "/my-account/scheduled-orders/"
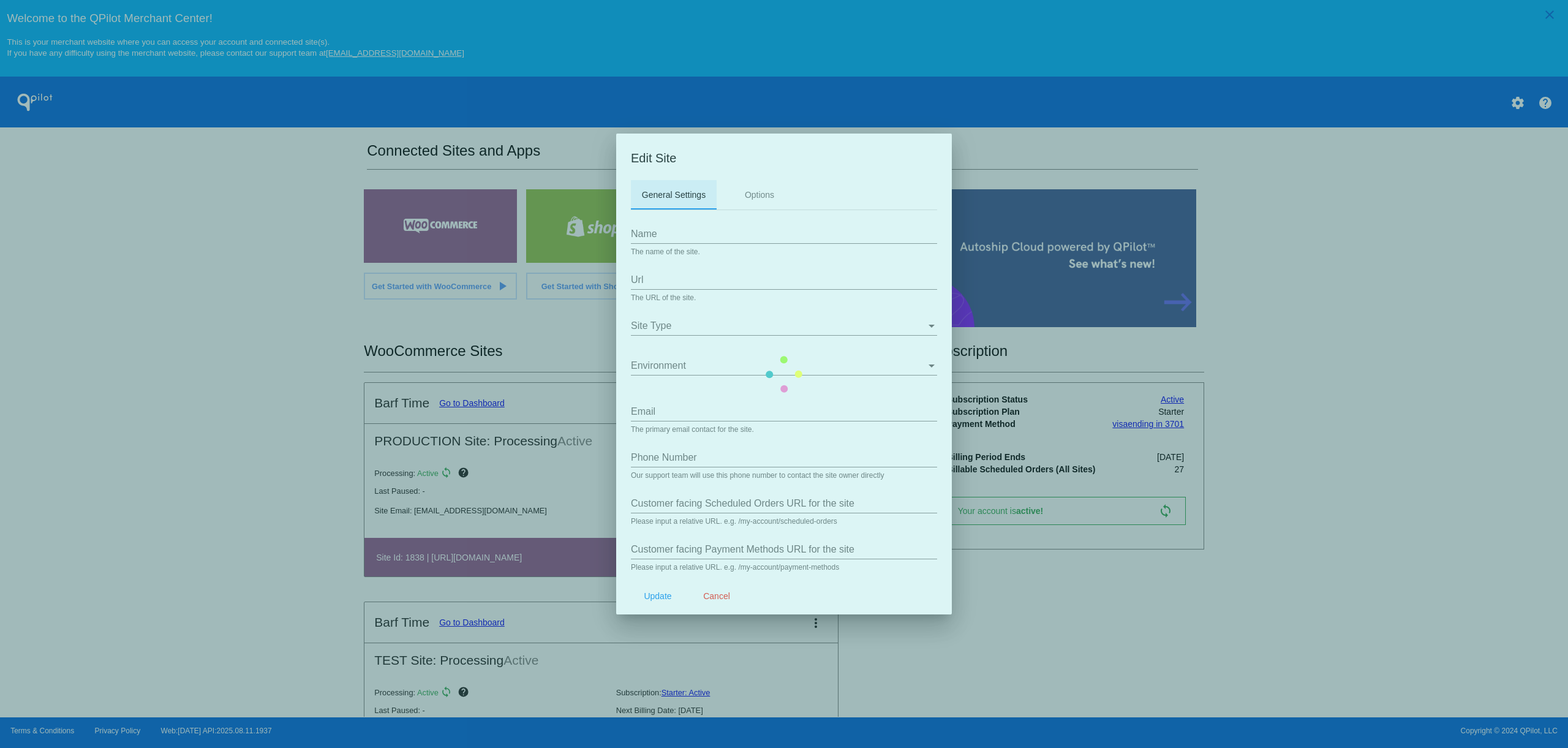
type input "/my-account/payment-methods/"
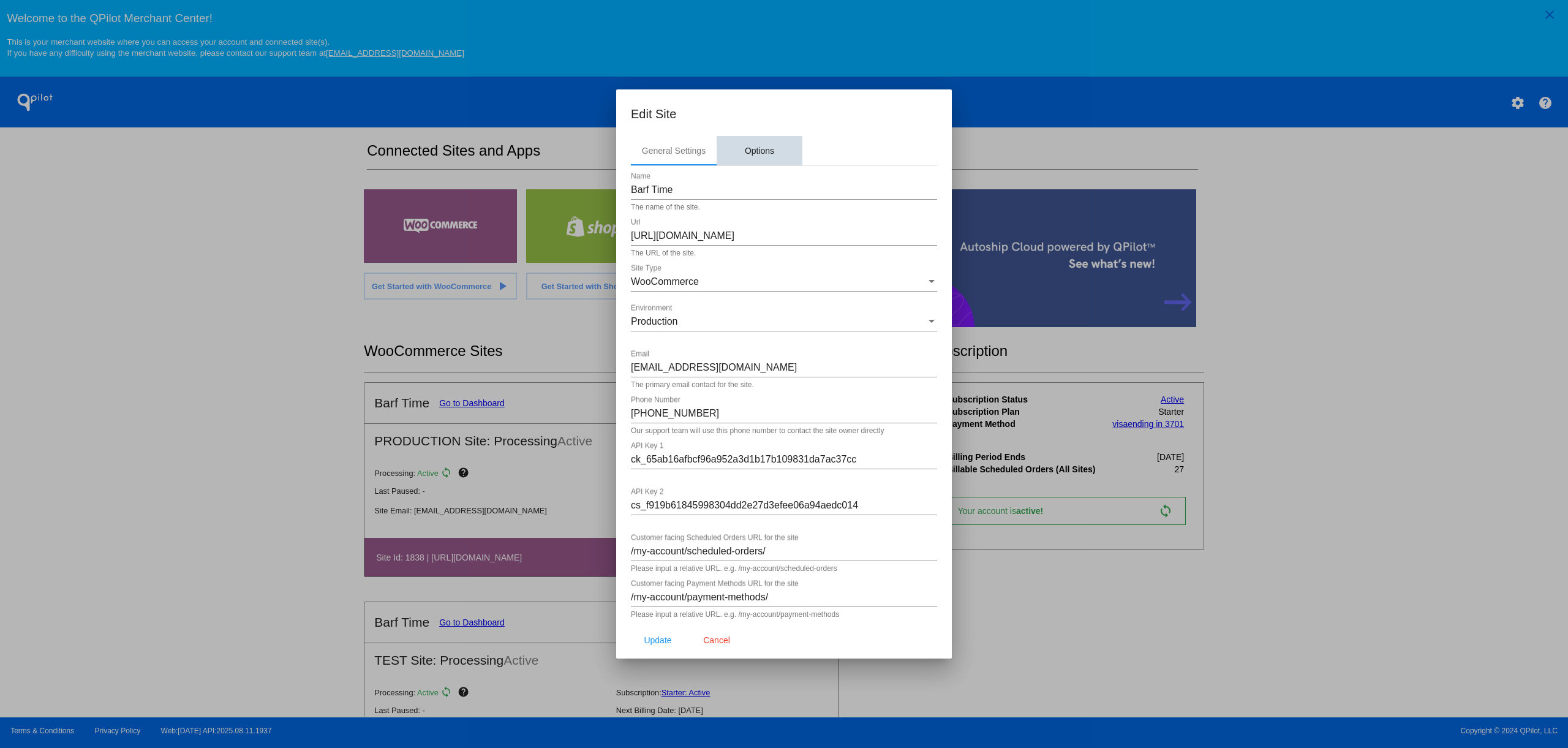
click at [764, 151] on div "Options" at bounding box center [759, 151] width 29 height 10
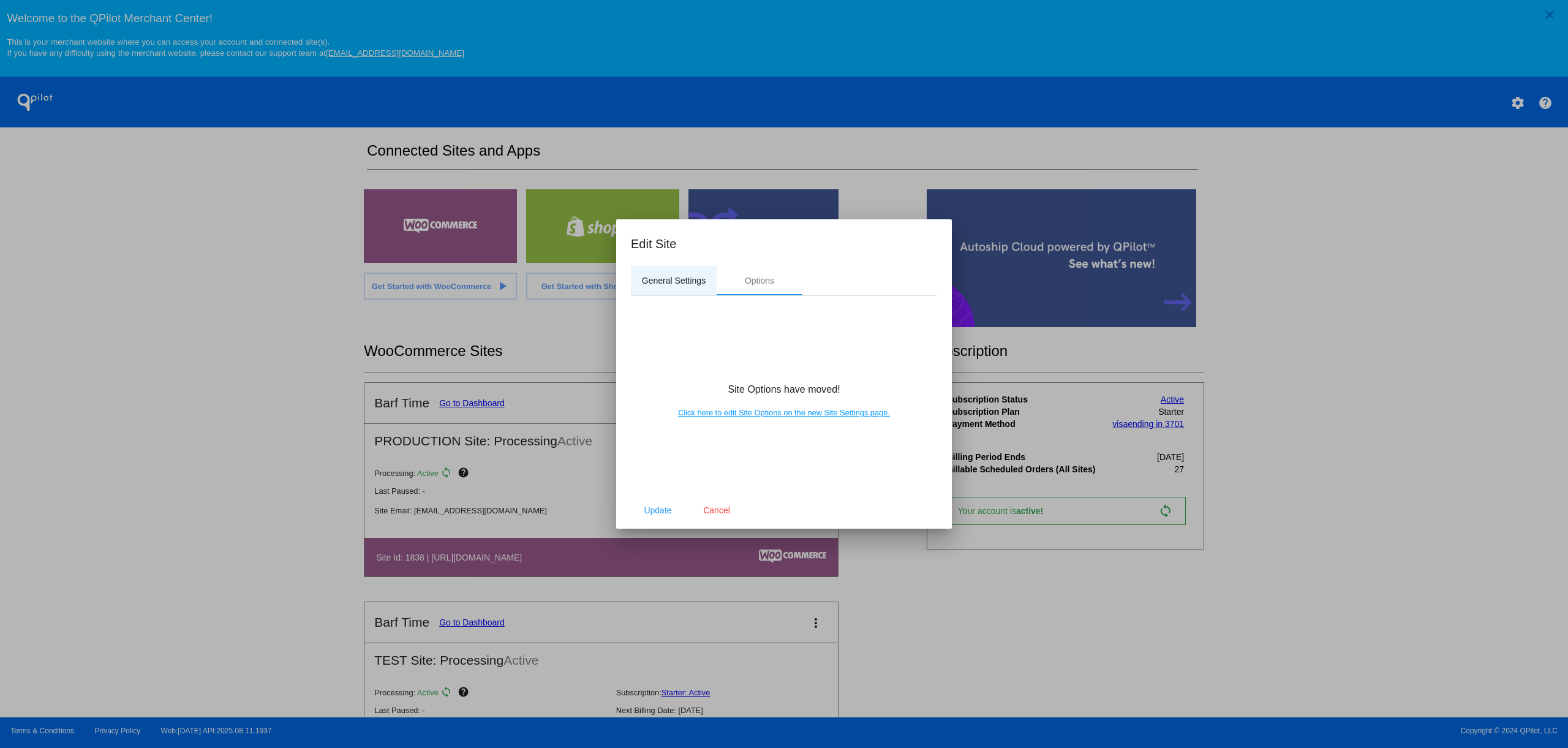
click at [676, 282] on div "General Settings" at bounding box center [674, 281] width 64 height 10
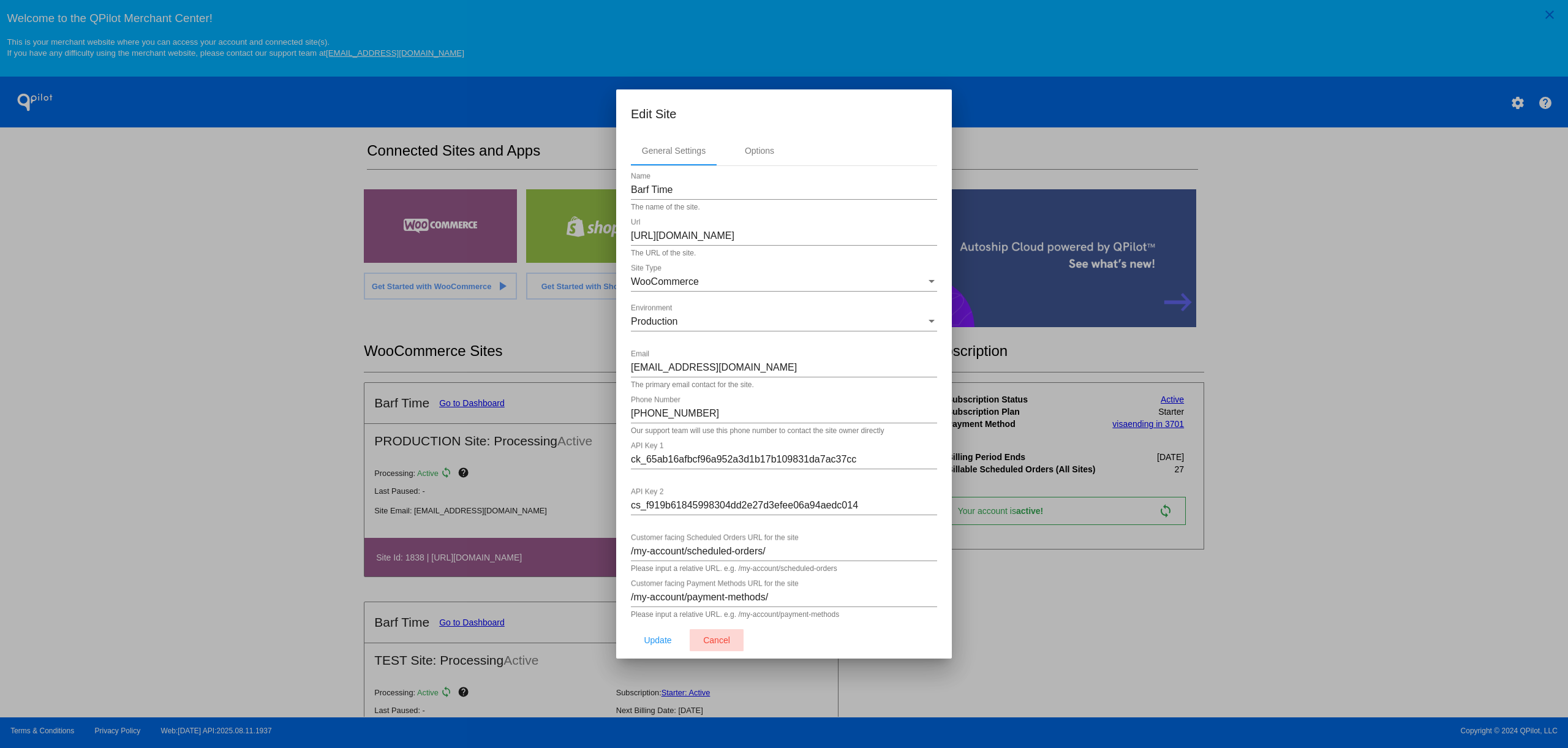
click at [720, 640] on span "Cancel" at bounding box center [717, 640] width 27 height 10
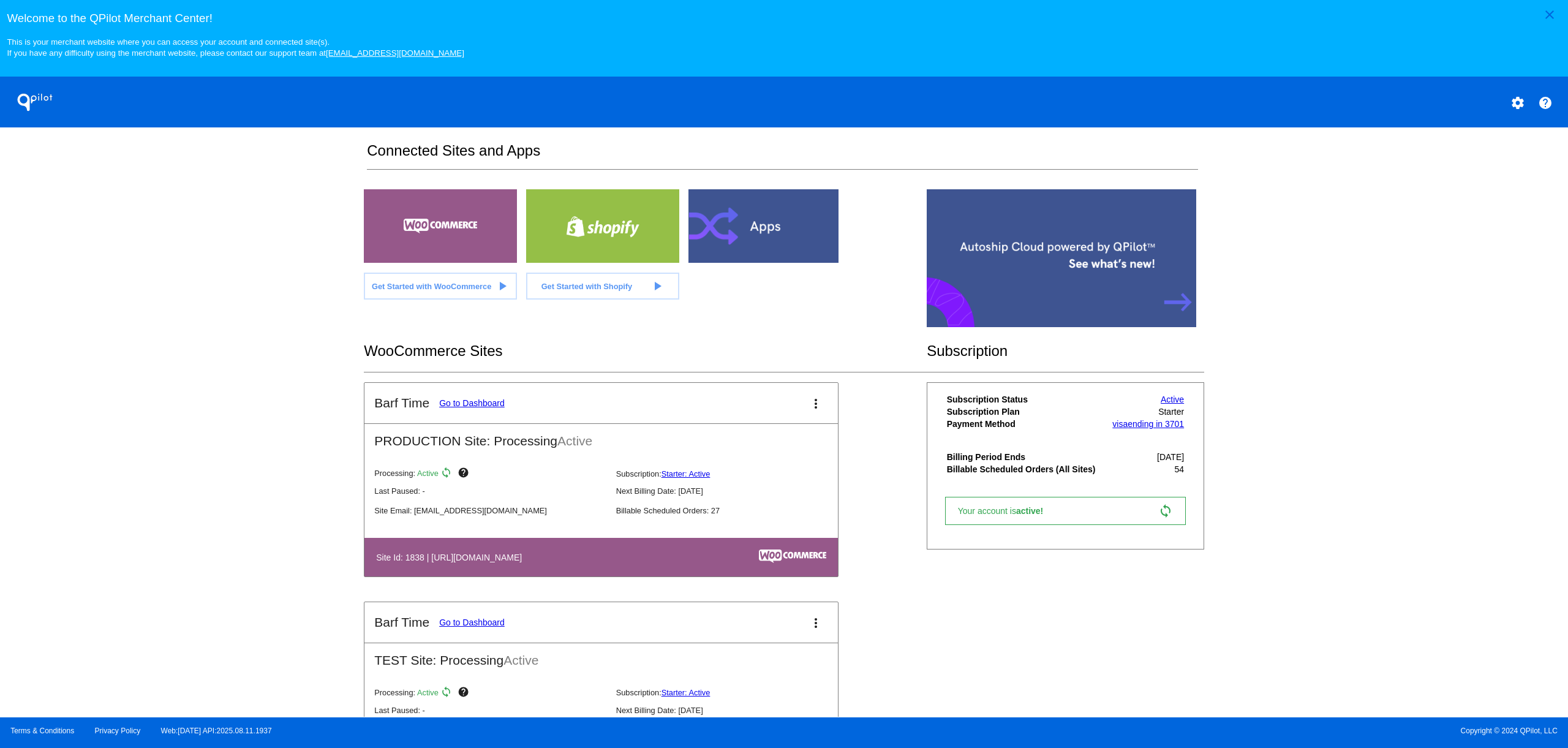
click at [469, 408] on link "Go to Dashboard" at bounding box center [471, 403] width 65 height 10
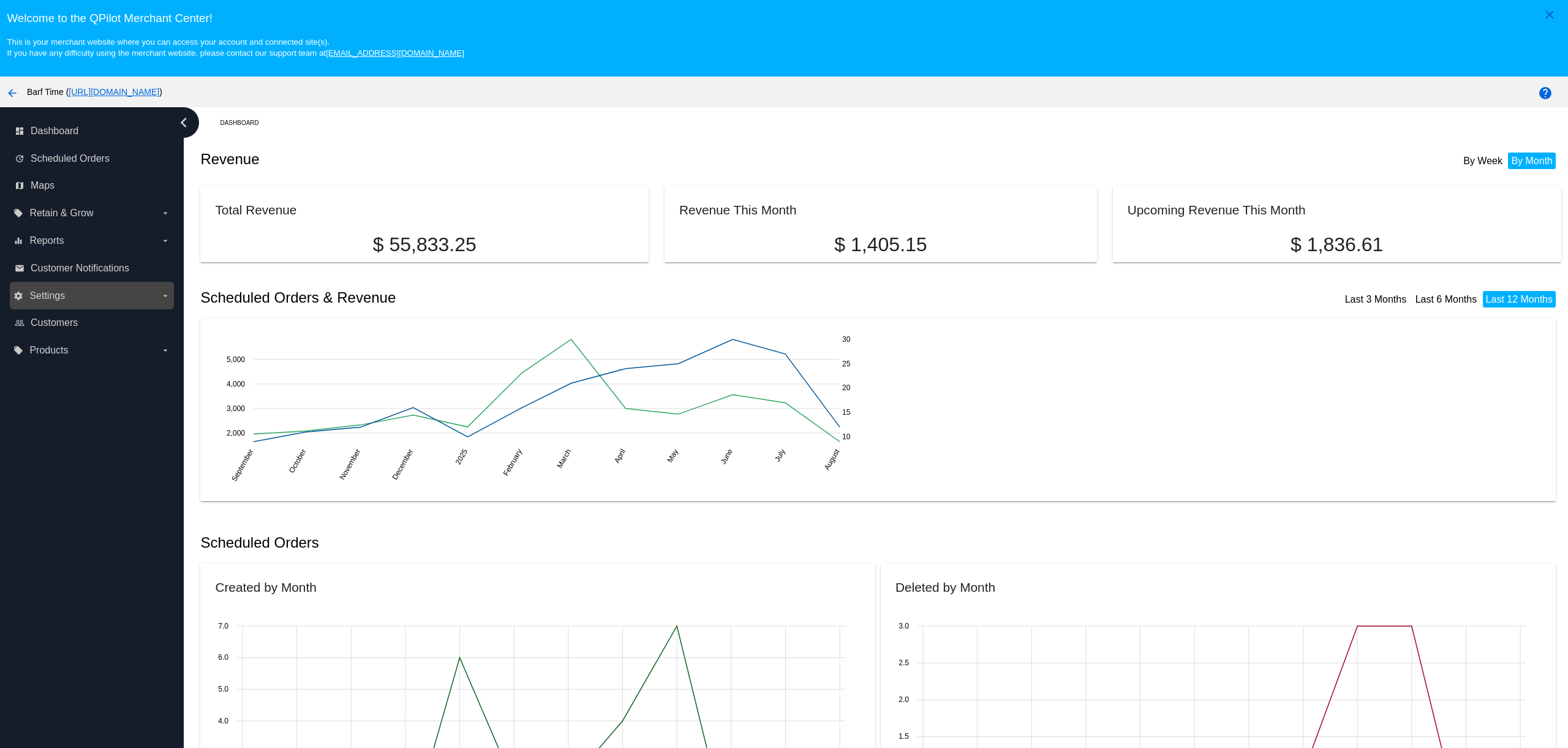
click at [76, 299] on label "settings Settings arrow_drop_down" at bounding box center [92, 296] width 156 height 20
click at [0, 0] on input "settings Settings arrow_drop_down" at bounding box center [0, 0] width 0 height 0
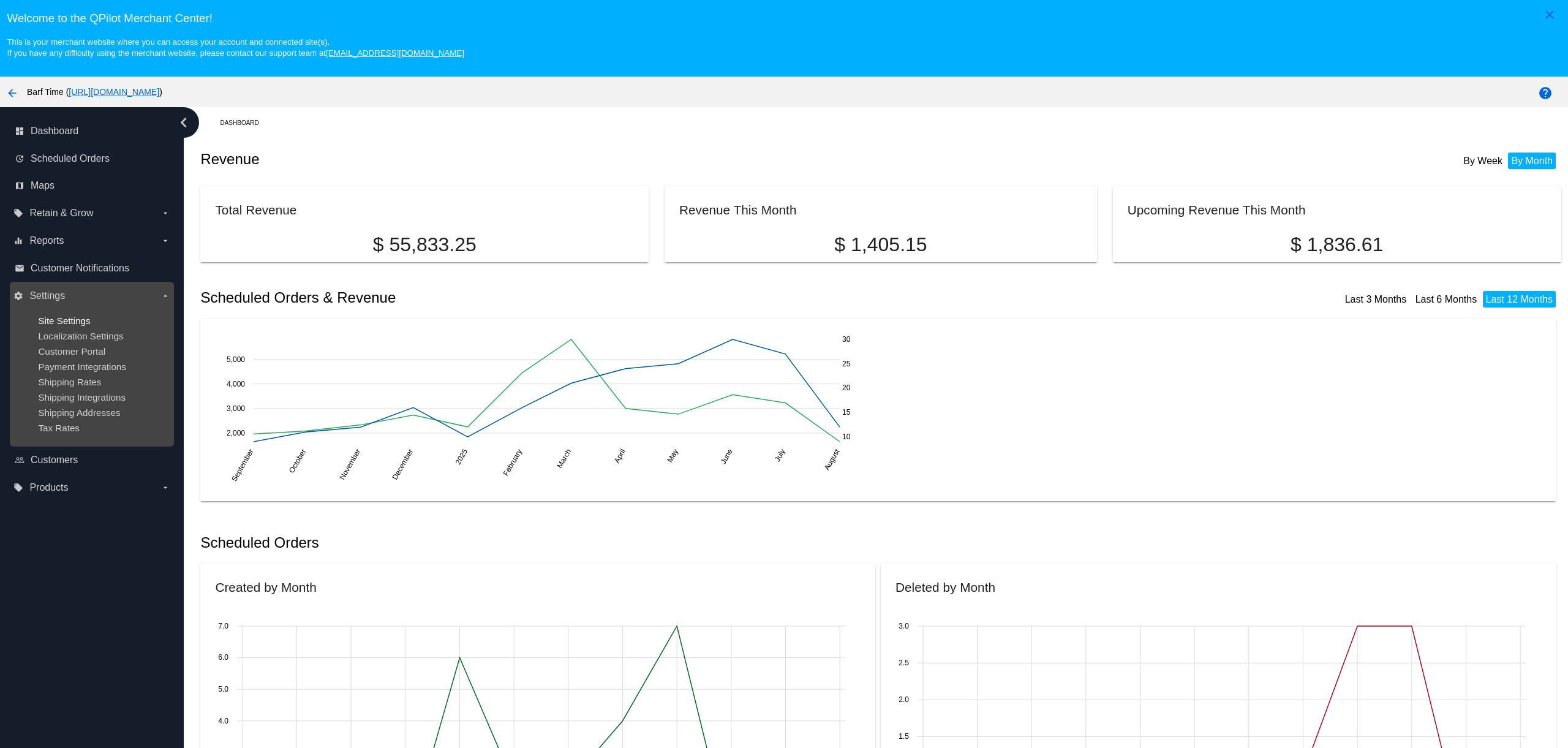
click at [77, 326] on span "Site Settings" at bounding box center [64, 320] width 52 height 10
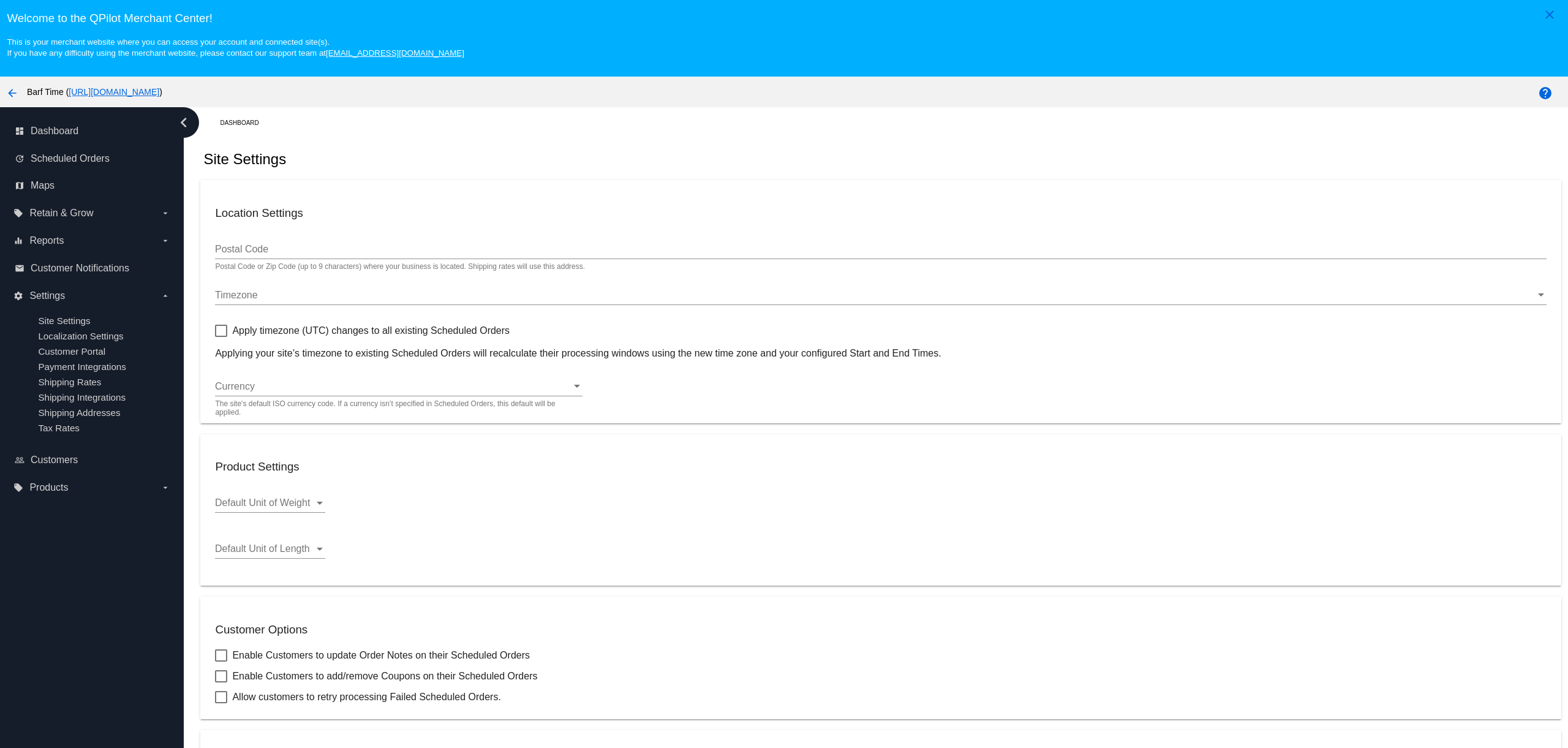
type input "4113"
checkbox input "true"
type input "06:00"
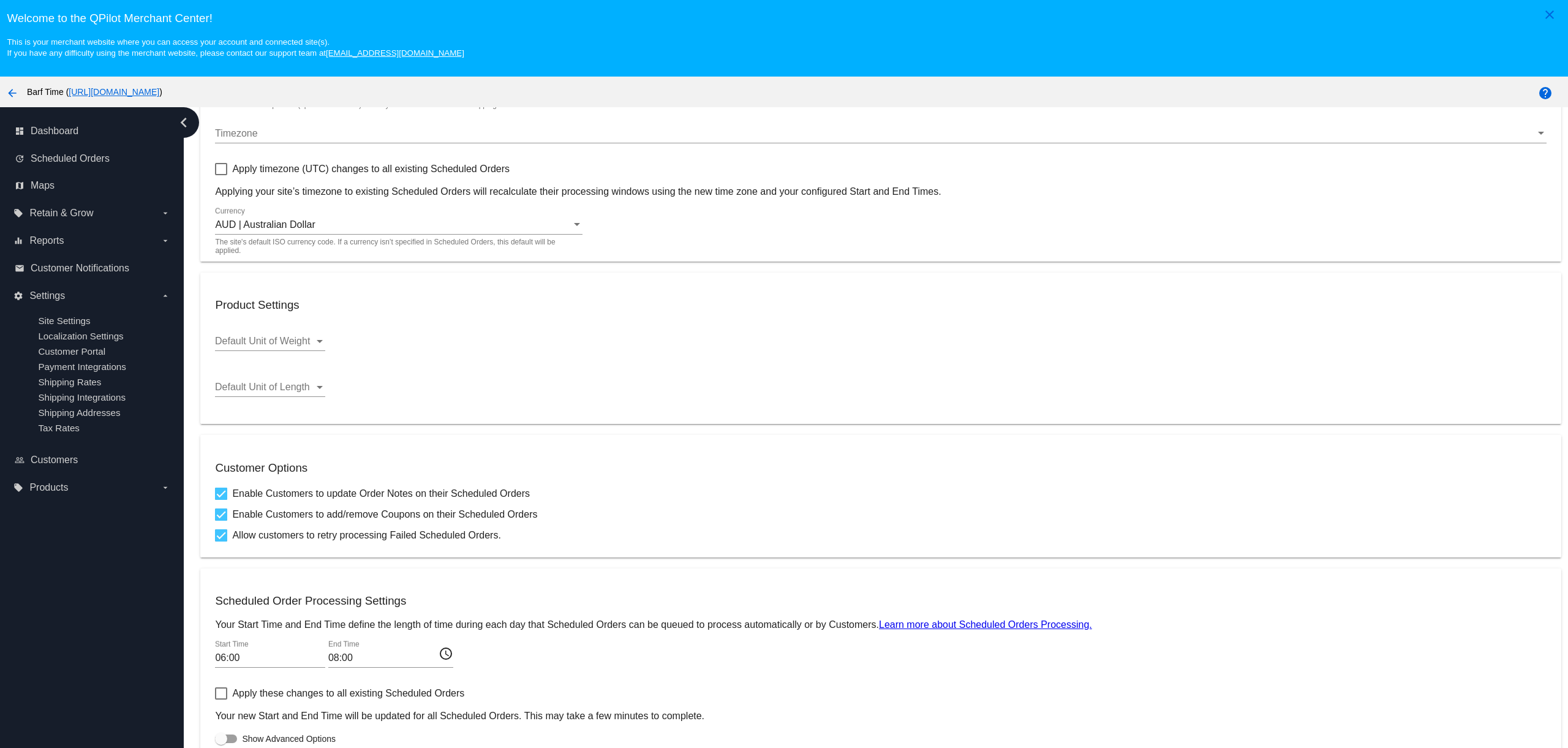
scroll to position [78, 0]
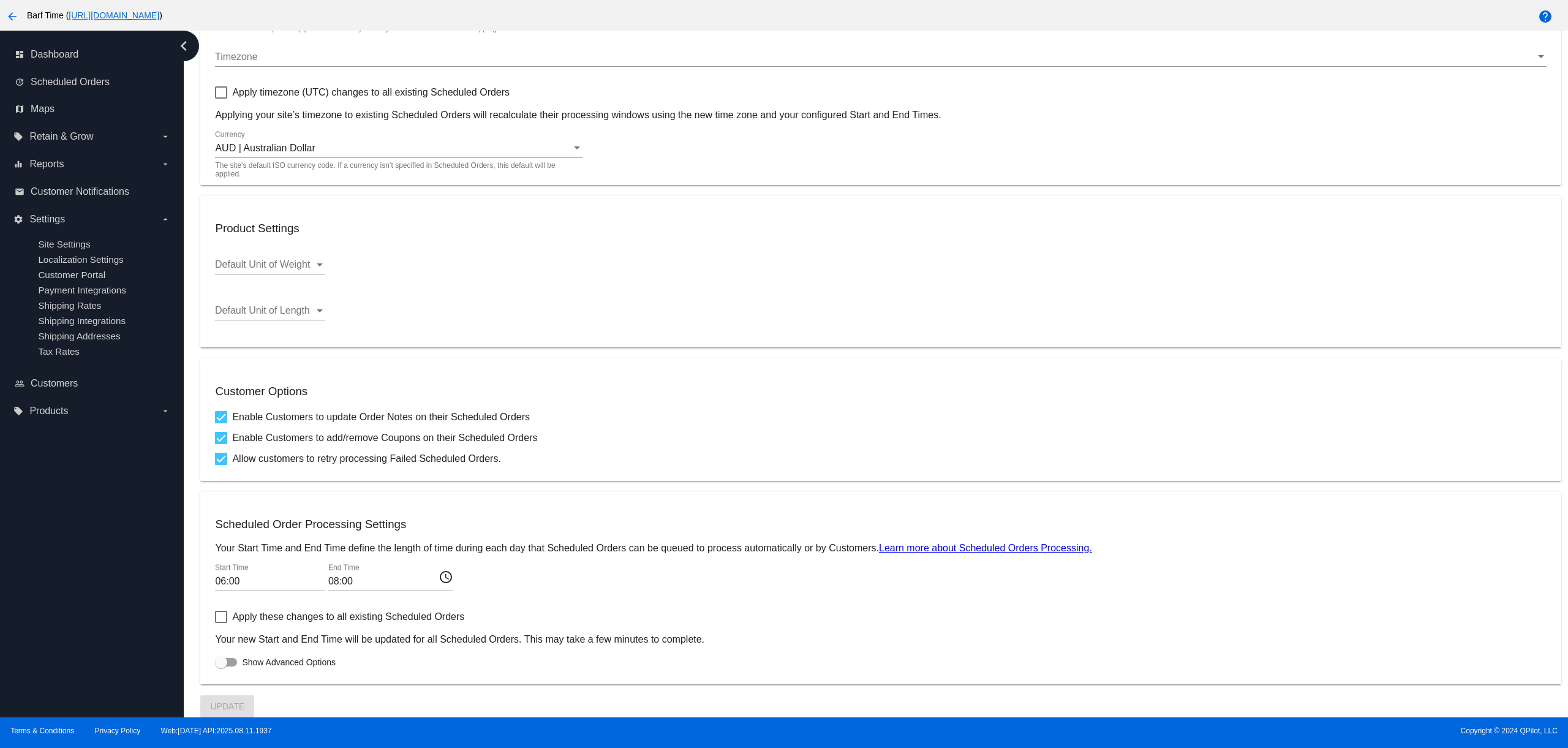
click at [270, 662] on span "Show Advanced Options" at bounding box center [289, 662] width 94 height 12
click at [221, 666] on input "Show Advanced Options" at bounding box center [221, 666] width 1 height 1
checkbox input "true"
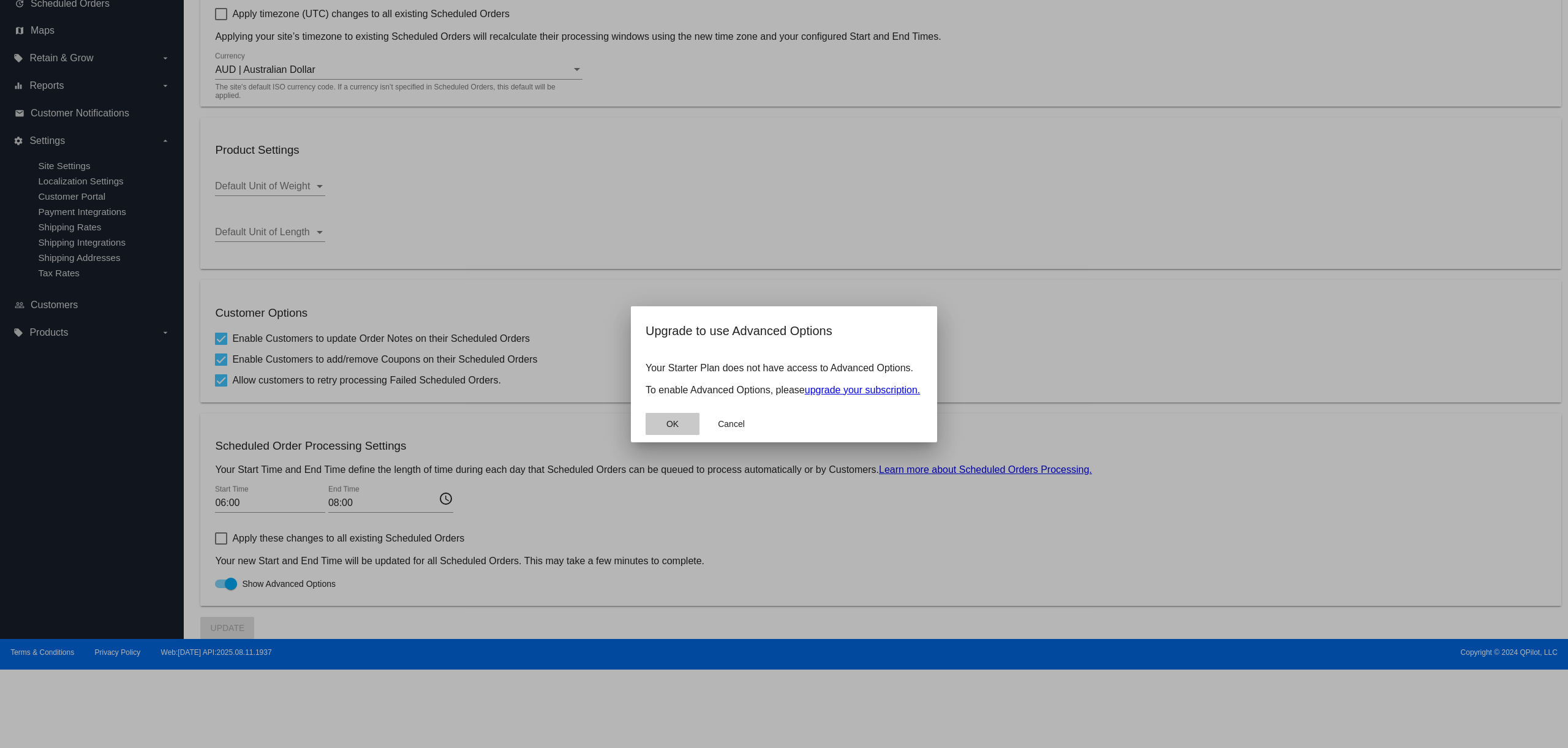
click at [671, 429] on span "OK" at bounding box center [673, 424] width 12 height 10
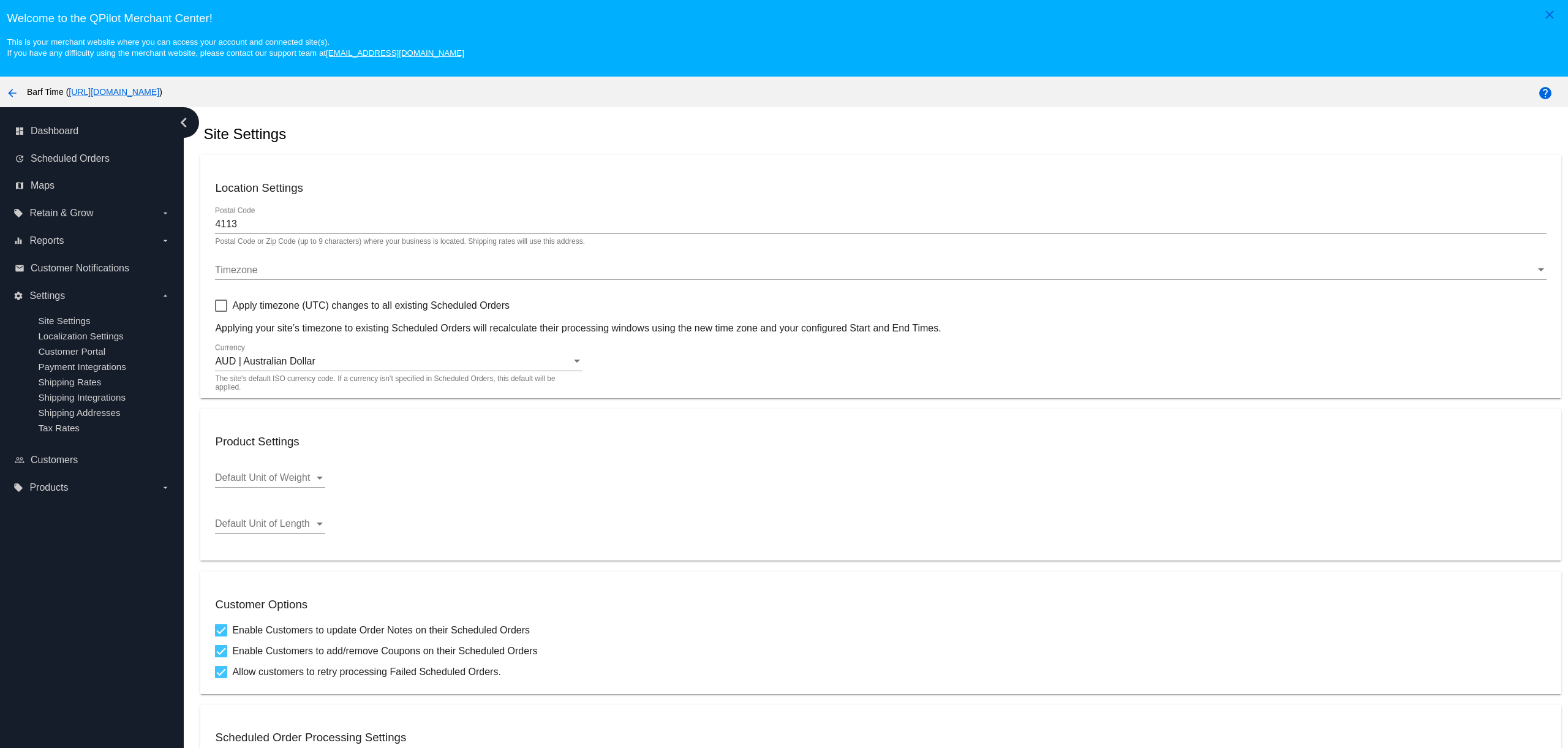
scroll to position [32, 0]
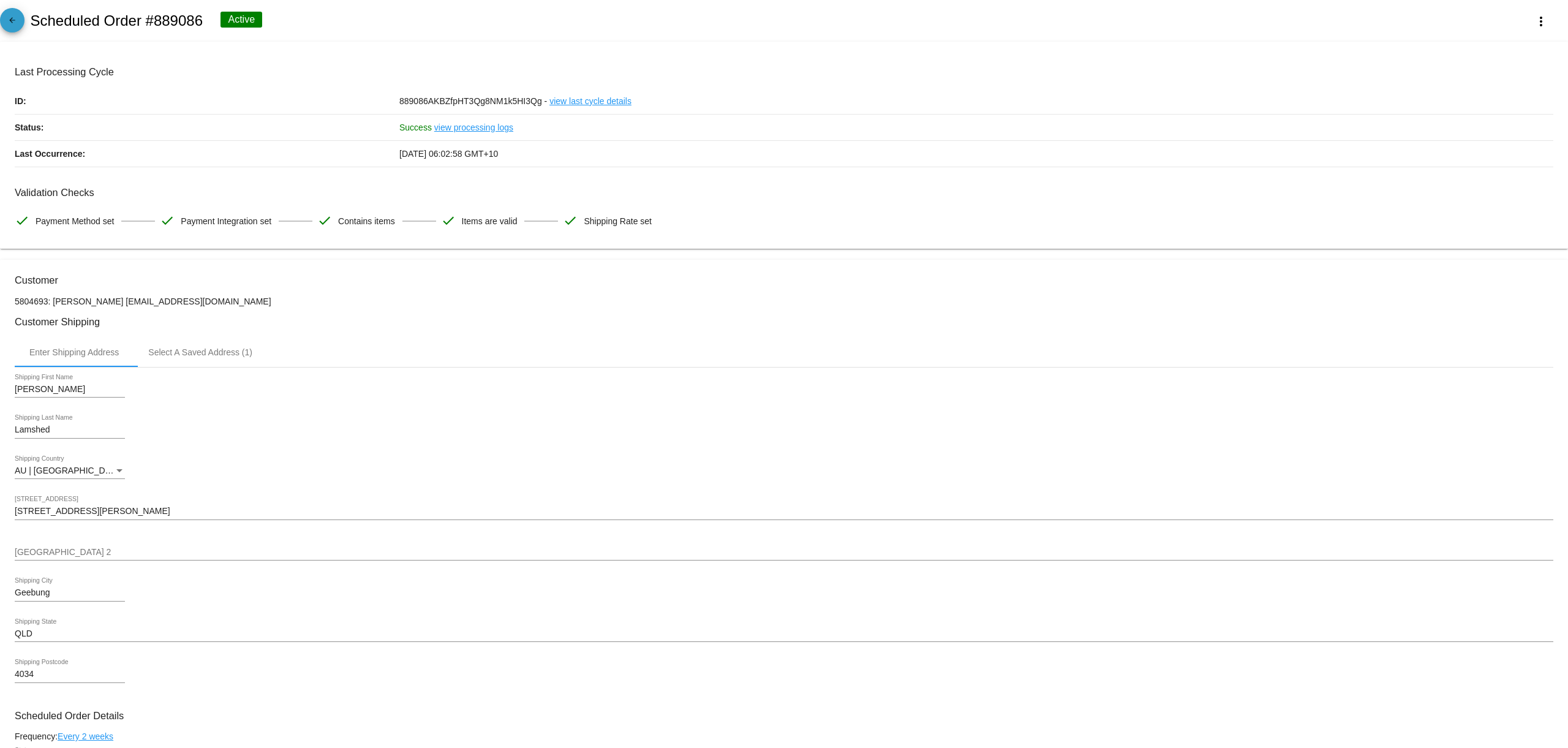
click at [11, 18] on mat-icon "arrow_back" at bounding box center [12, 23] width 15 height 15
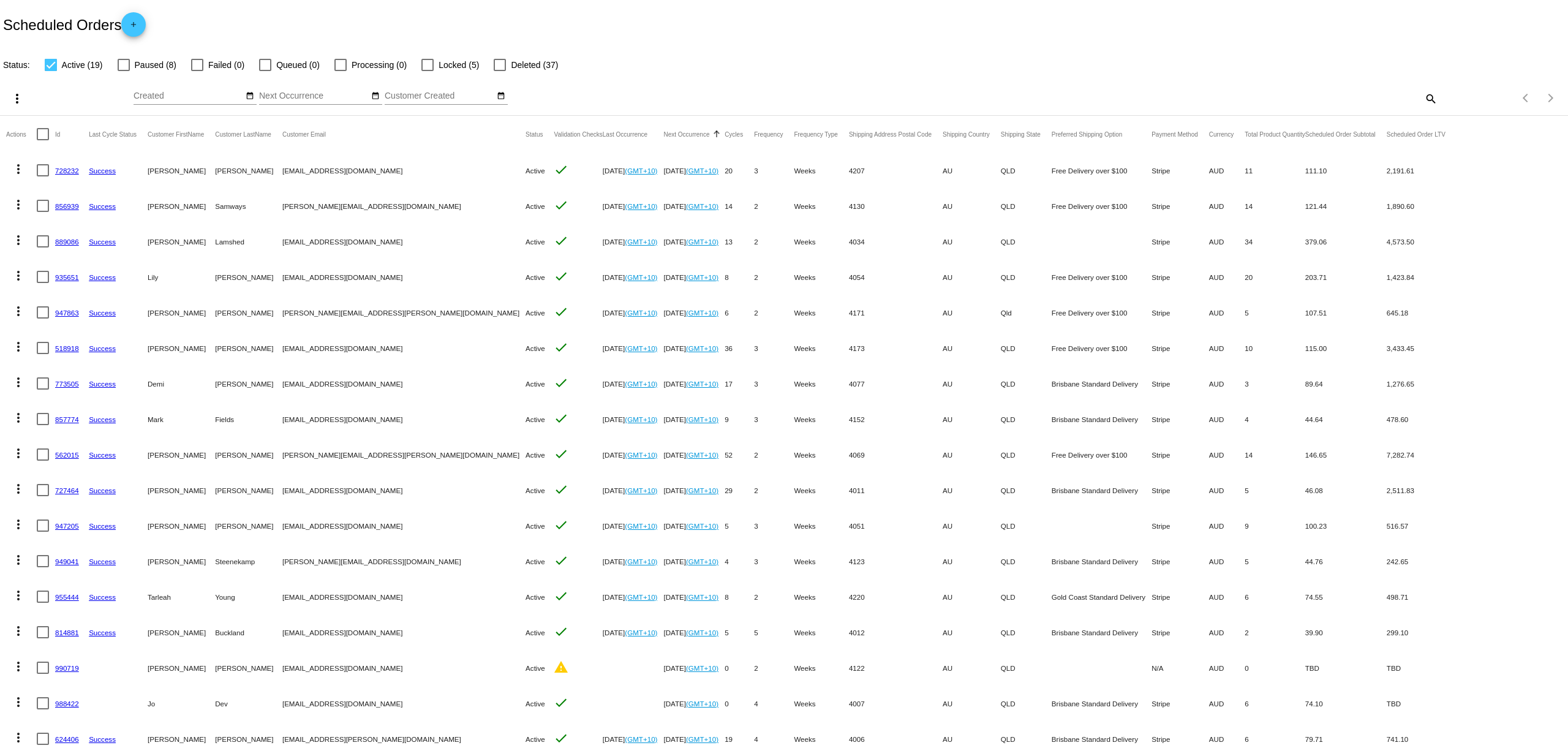
scroll to position [41, 0]
